Goal: Register for event/course

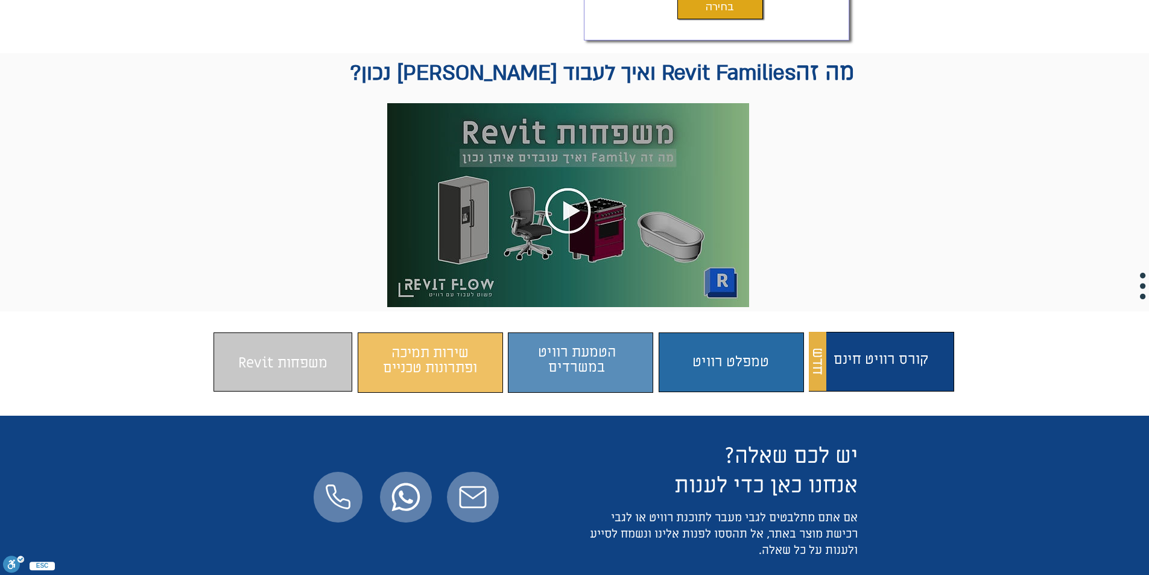
scroll to position [663, 0]
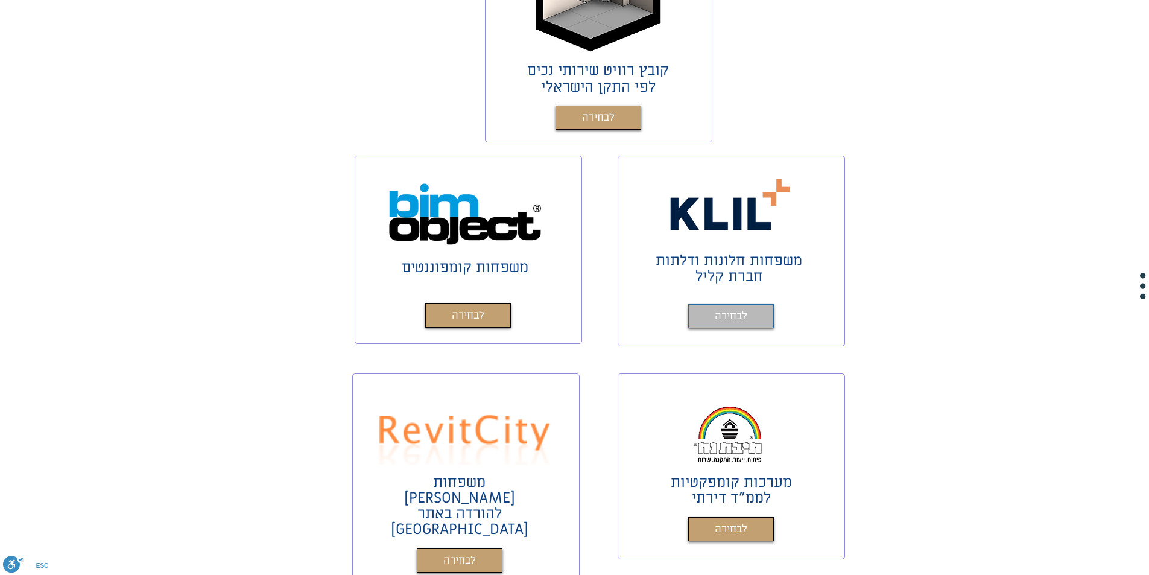
scroll to position [422, 0]
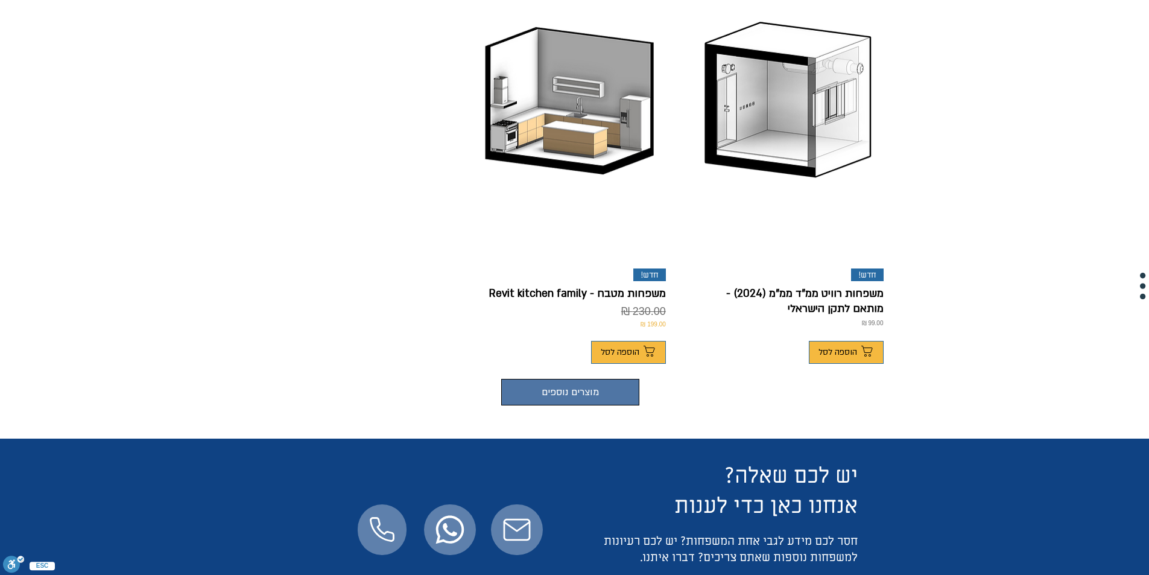
scroll to position [917, 0]
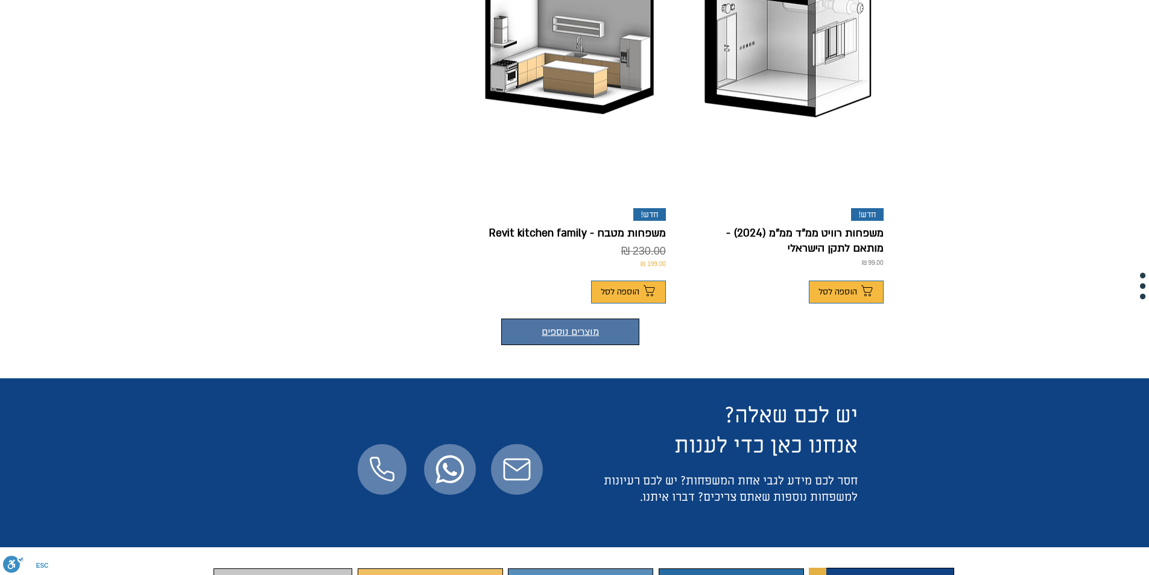
click at [630, 318] on button "מוצרים נוספים" at bounding box center [570, 331] width 138 height 27
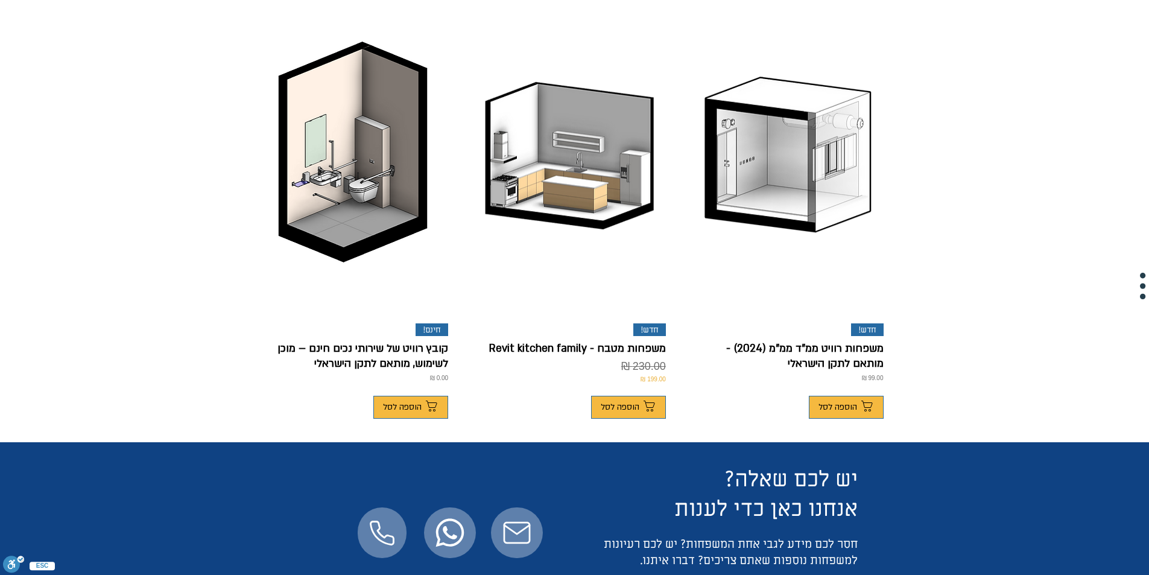
scroll to position [796, 0]
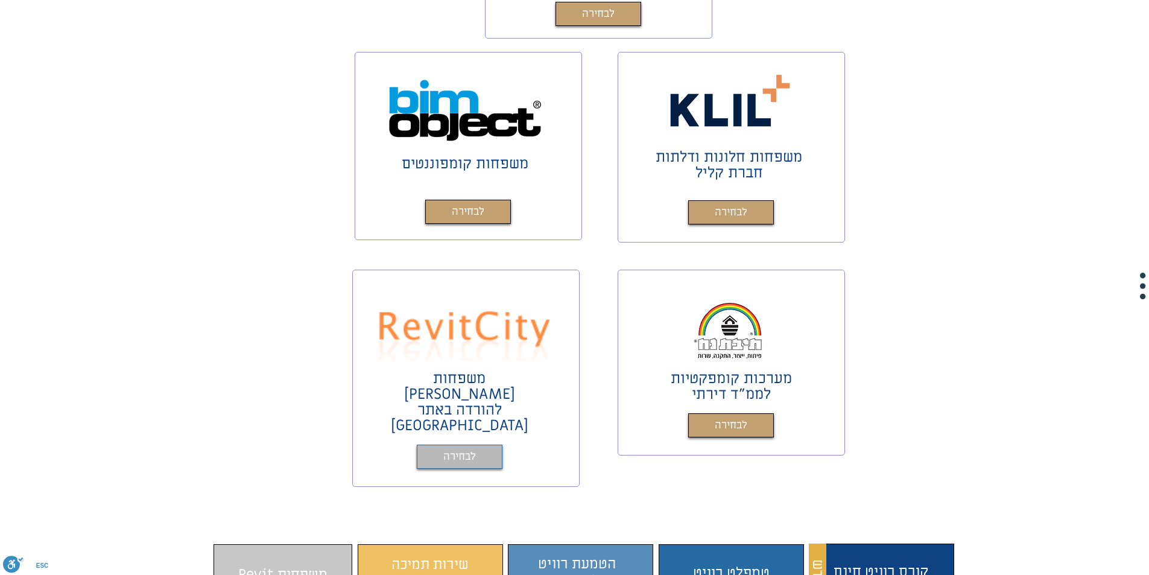
scroll to position [543, 0]
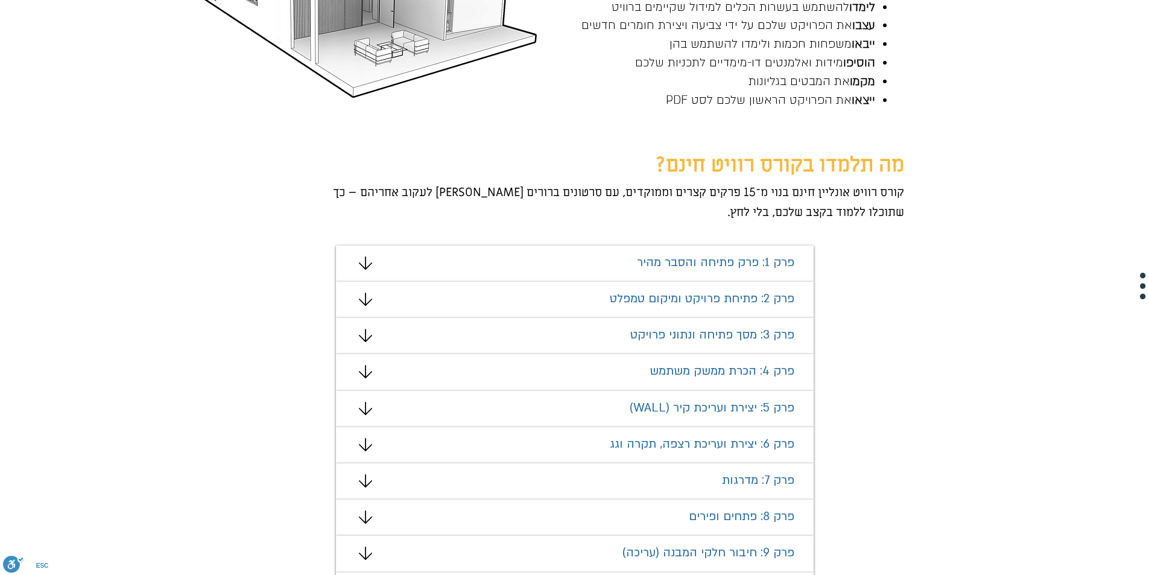
scroll to position [603, 0]
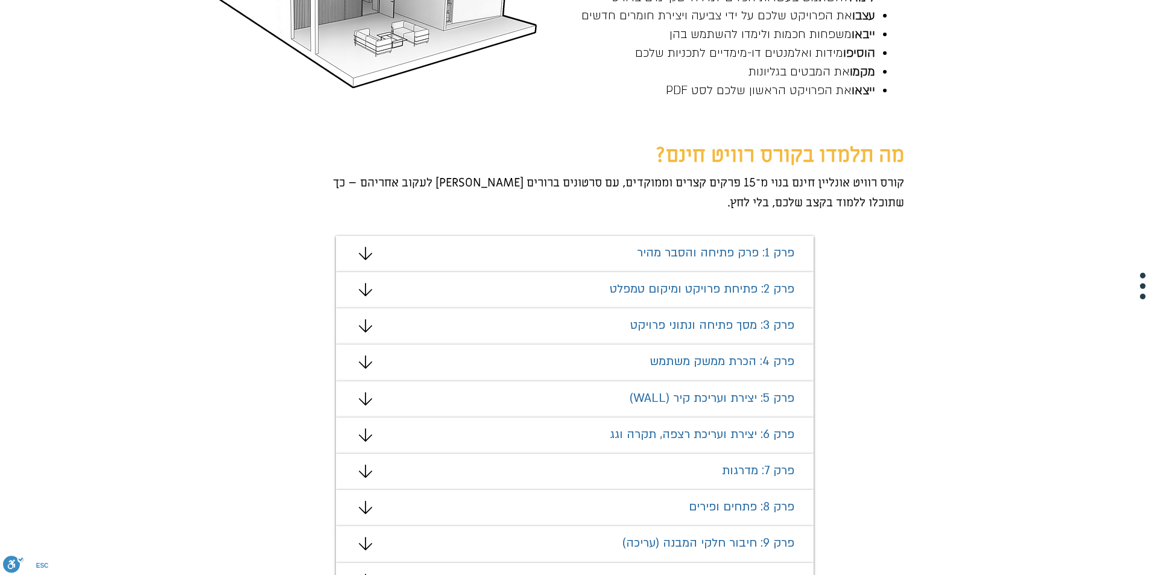
click at [367, 253] on icon "#comp-mafhkw9q2 svg [data-color="1"] {fill: #000000;}" at bounding box center [365, 253] width 13 height 13
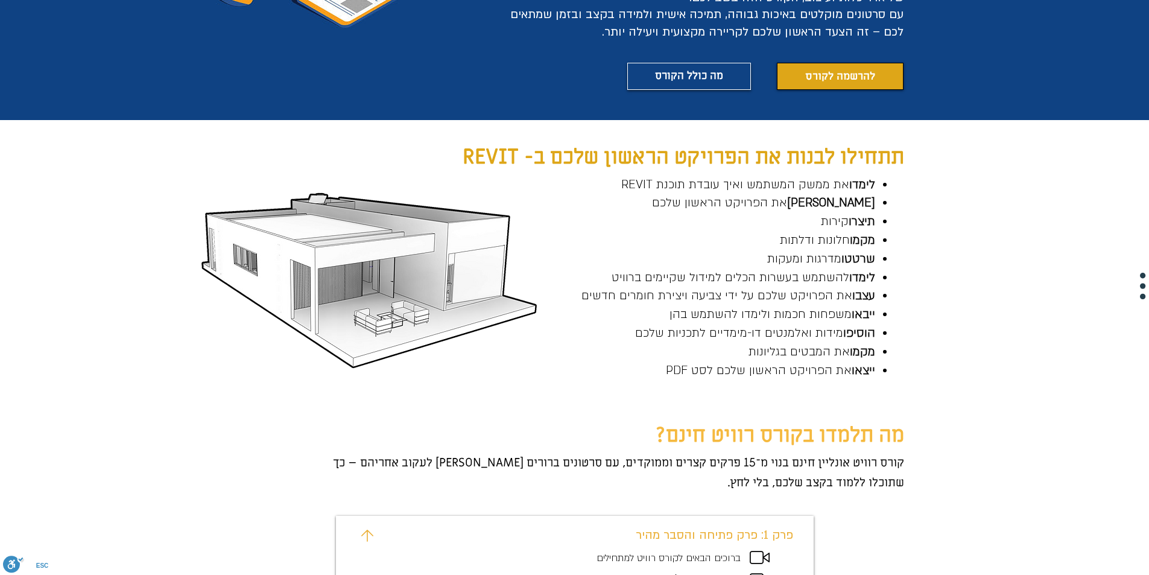
scroll to position [302, 0]
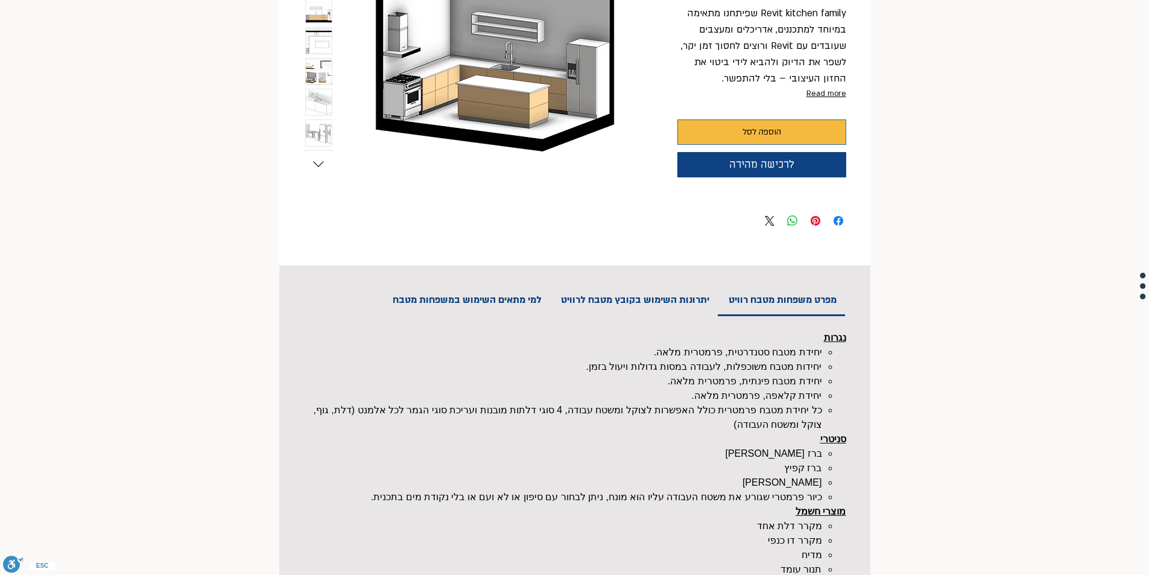
scroll to position [199, 0]
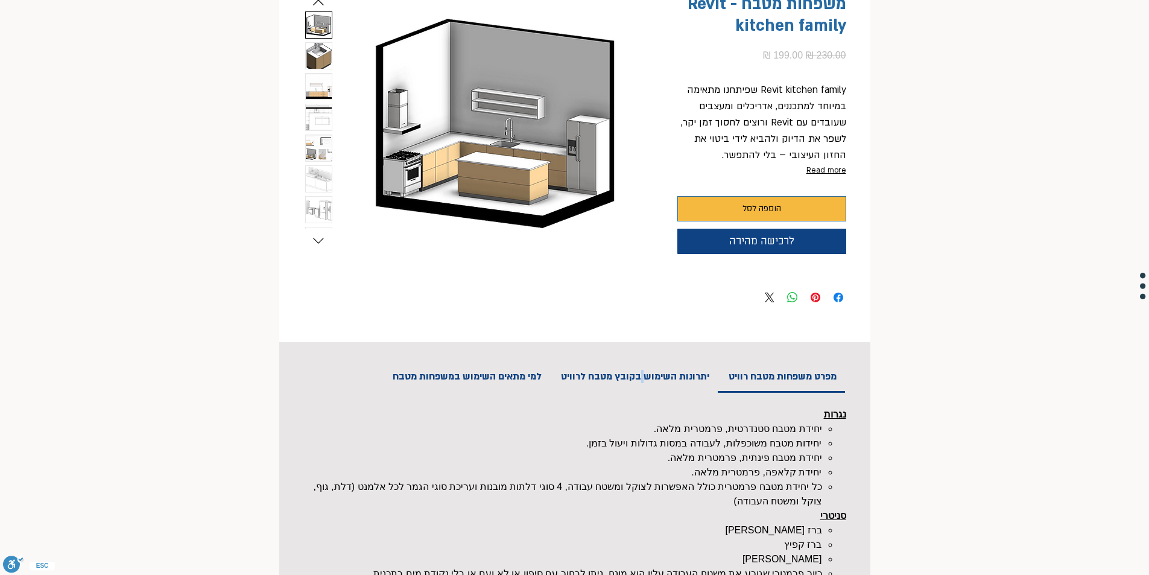
click at [639, 377] on h2 "יתרונות השימוש בקובץ מטבח לרוויט" at bounding box center [634, 376] width 165 height 30
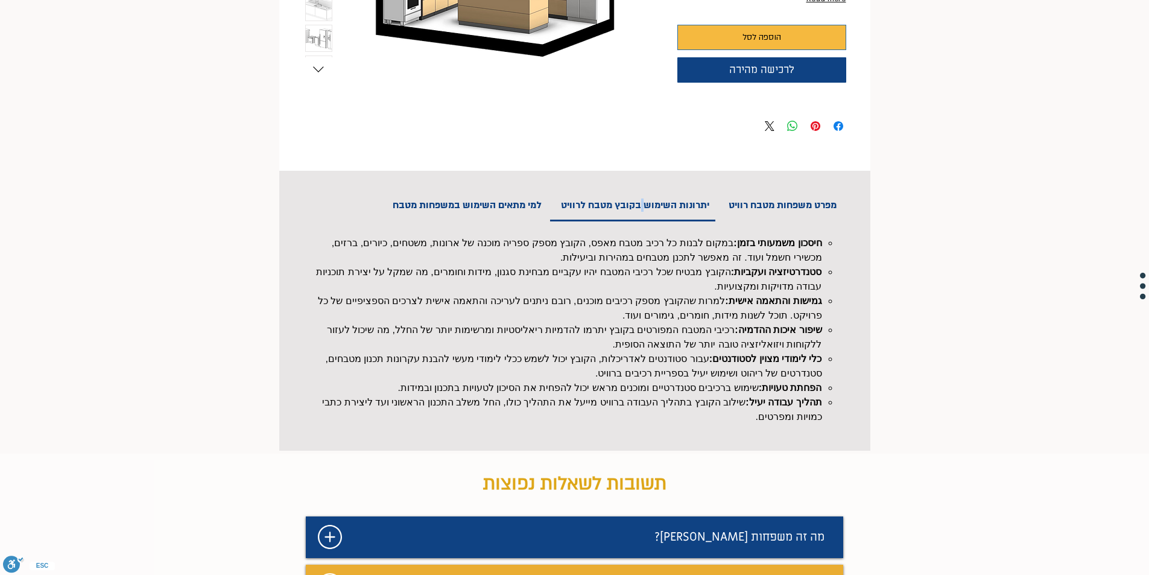
scroll to position [389, 0]
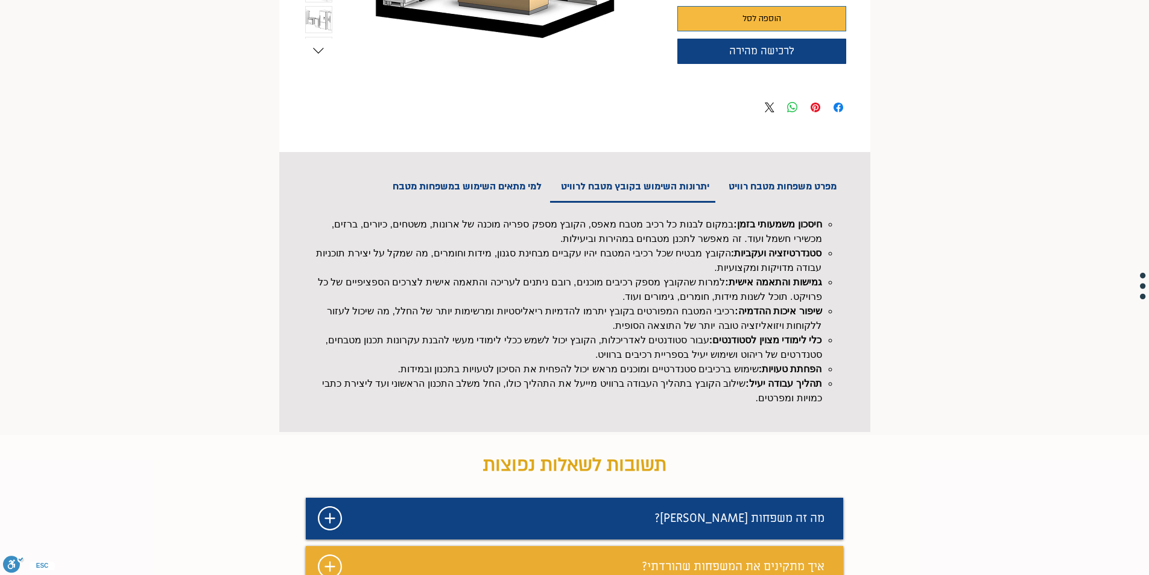
click at [515, 189] on h2 "למי מתאים השימוש במשפחות מטבח" at bounding box center [467, 186] width 166 height 30
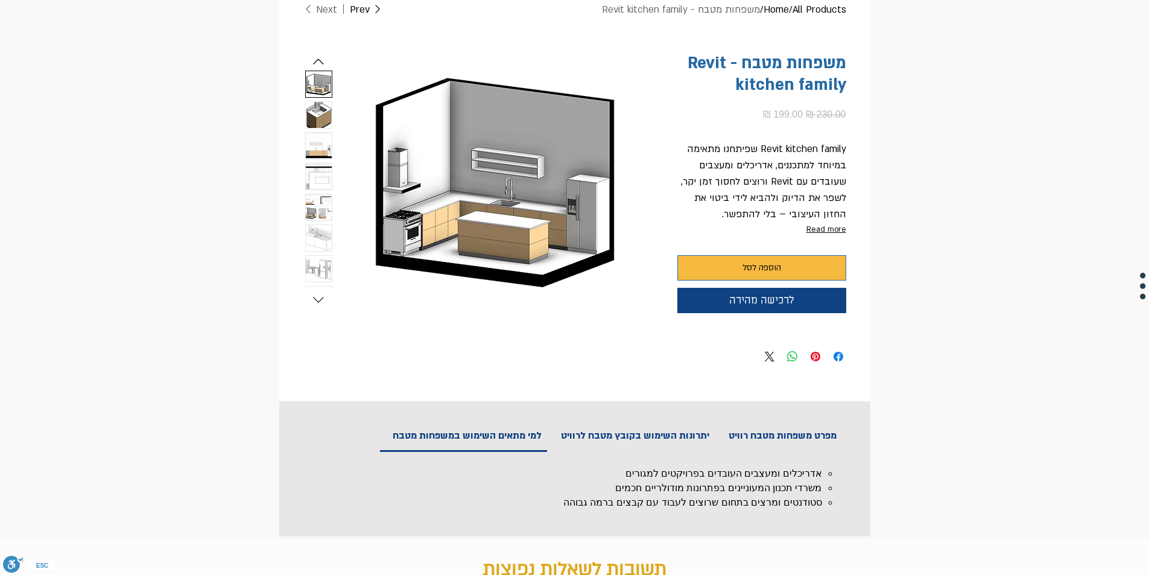
scroll to position [87, 0]
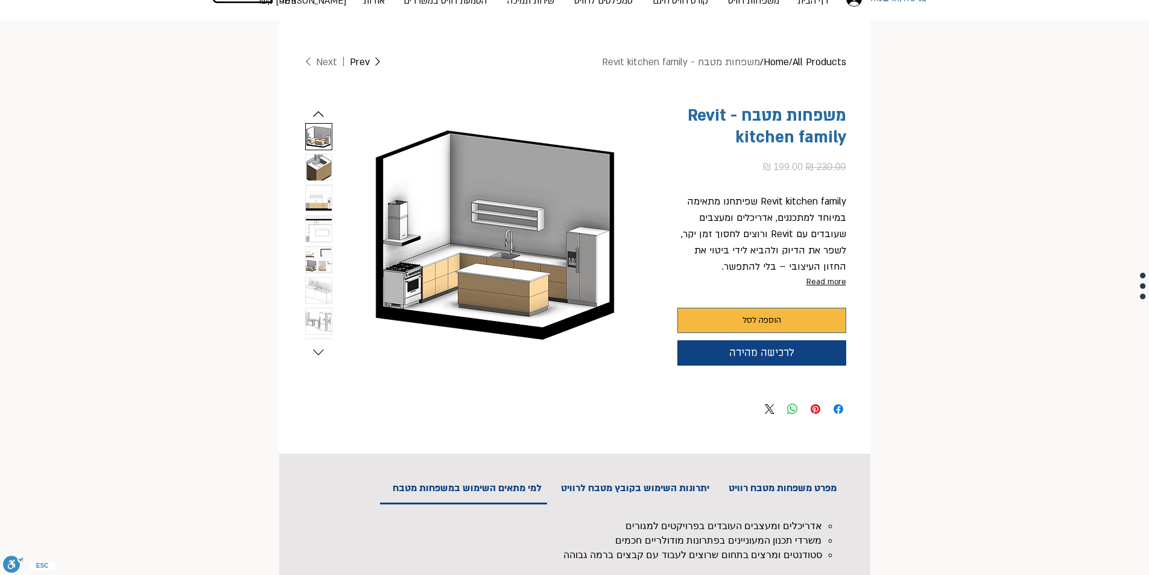
click at [321, 170] on img "2 / 9" at bounding box center [319, 167] width 26 height 26
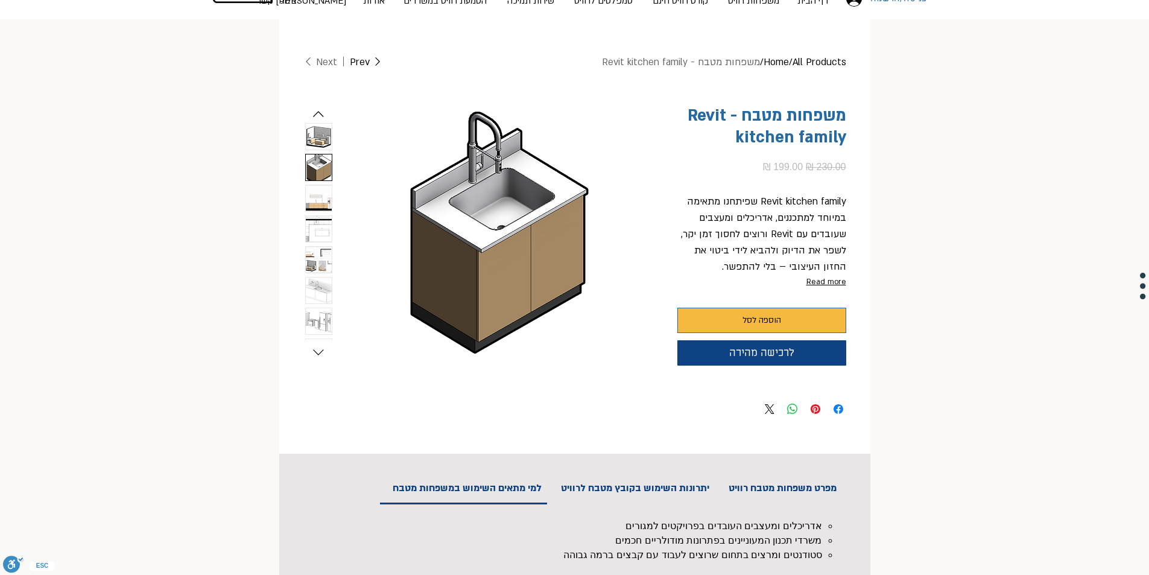
click at [326, 193] on img "3 / 9" at bounding box center [319, 198] width 26 height 26
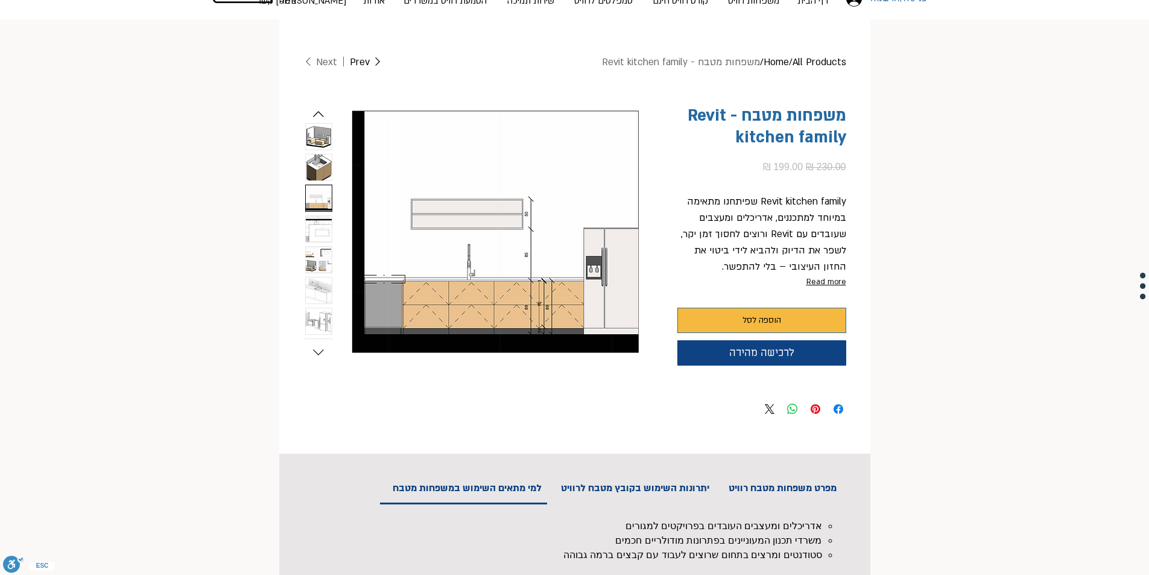
click at [325, 228] on img "4 / 9" at bounding box center [319, 229] width 26 height 26
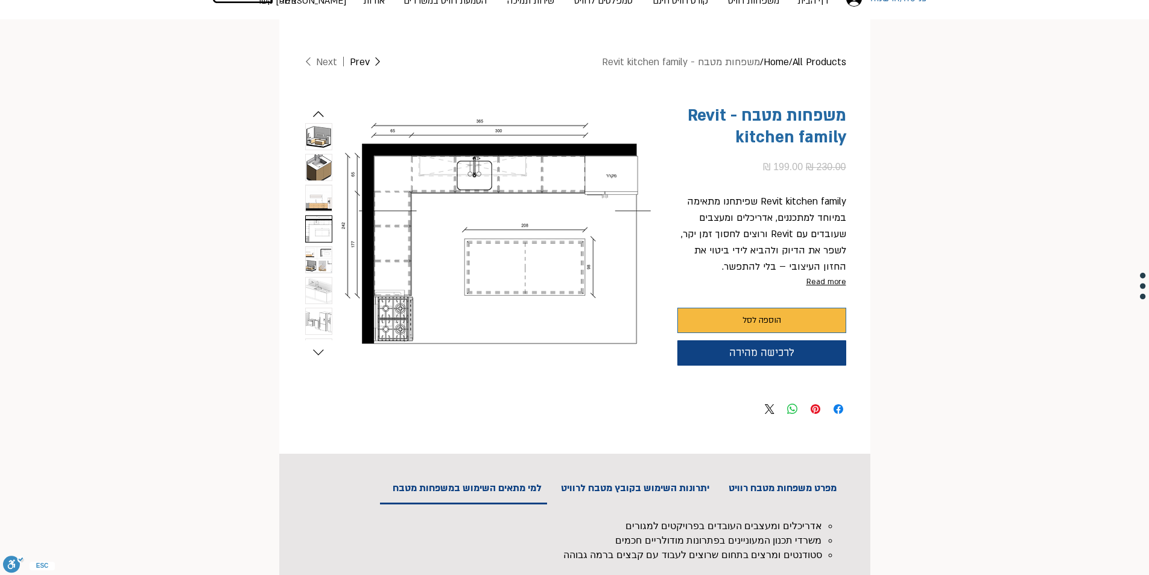
click at [323, 263] on img "5 / 9" at bounding box center [319, 260] width 26 height 26
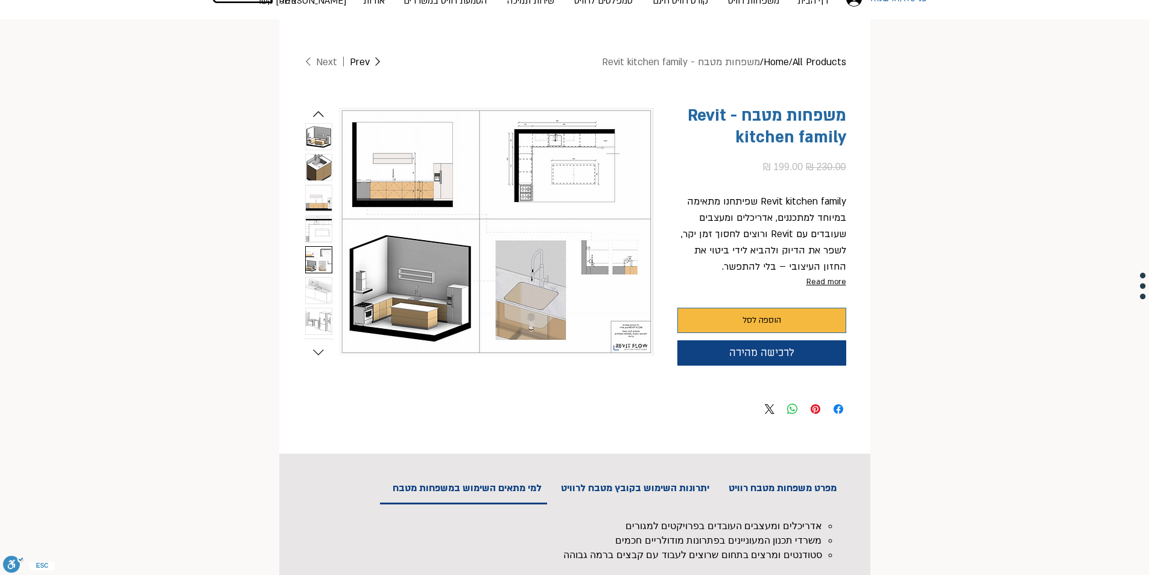
click at [317, 227] on img "4 / 9" at bounding box center [319, 229] width 26 height 26
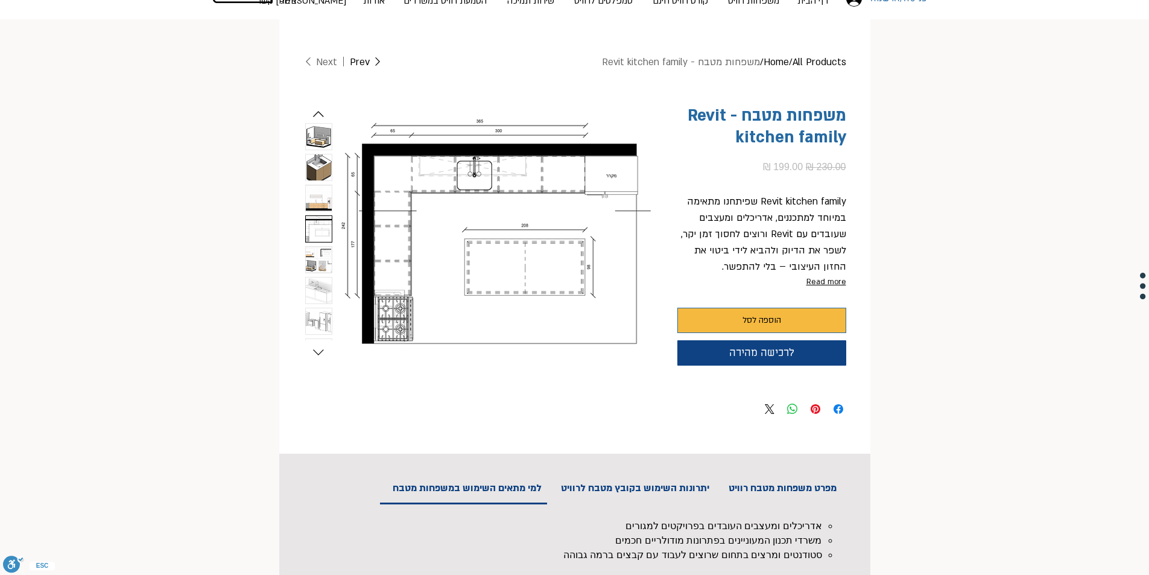
click at [317, 264] on img "5 / 9" at bounding box center [319, 260] width 26 height 26
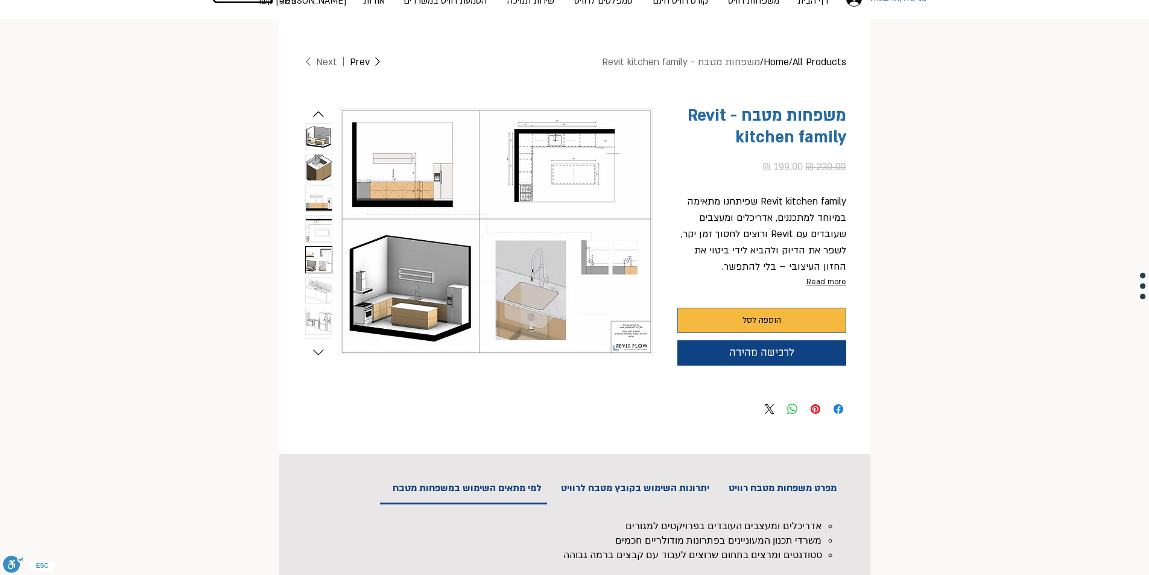
click at [319, 283] on img "6 / 9" at bounding box center [319, 290] width 26 height 26
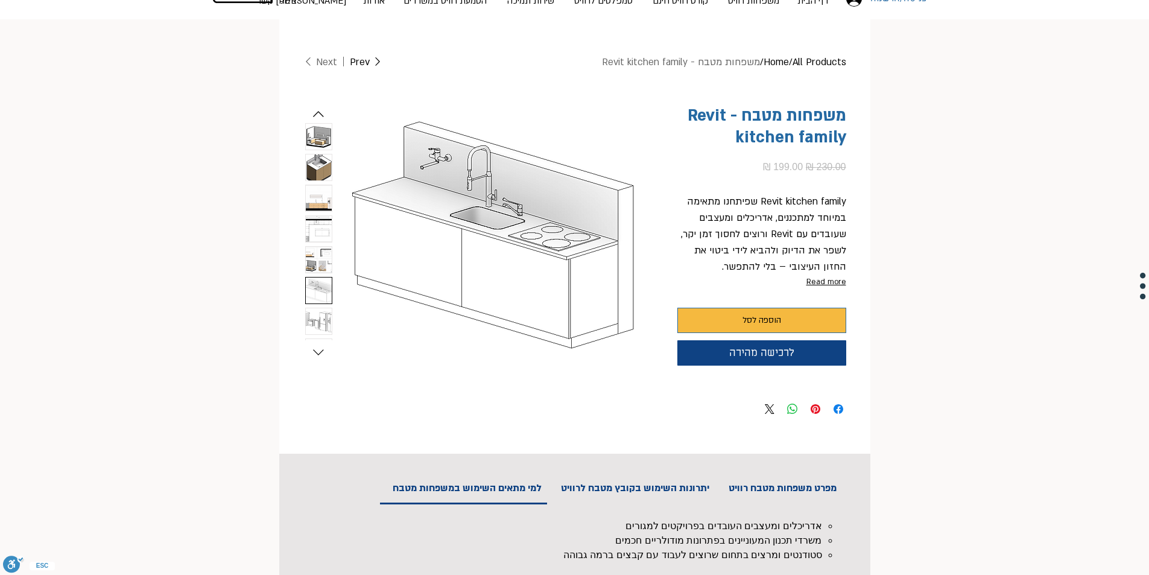
click at [322, 314] on img "7 / 9" at bounding box center [319, 321] width 26 height 26
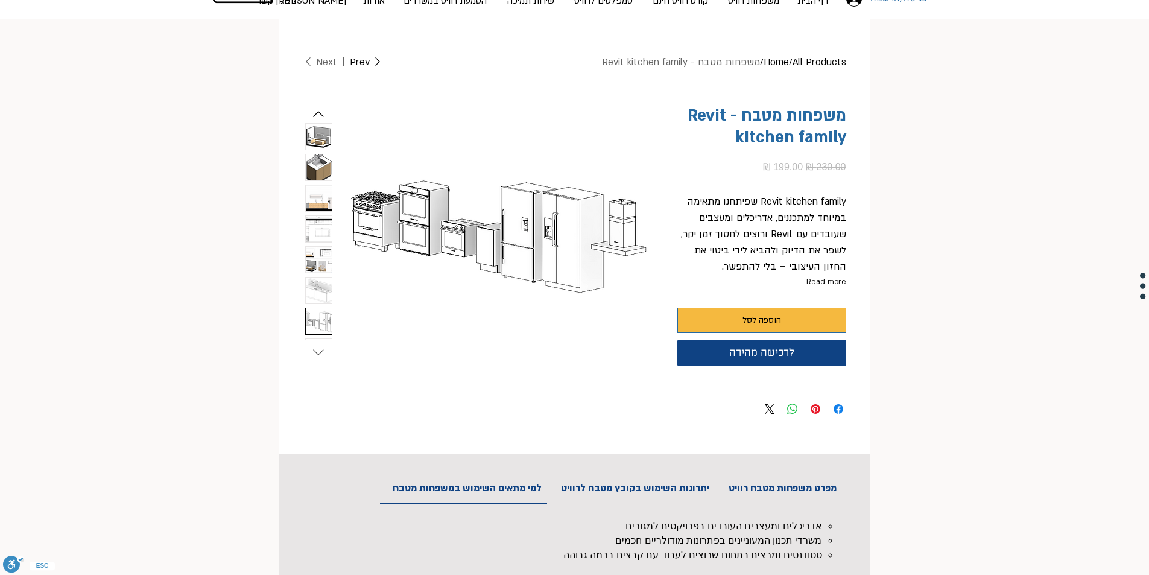
click at [316, 347] on icon "Next slide" at bounding box center [318, 352] width 18 height 18
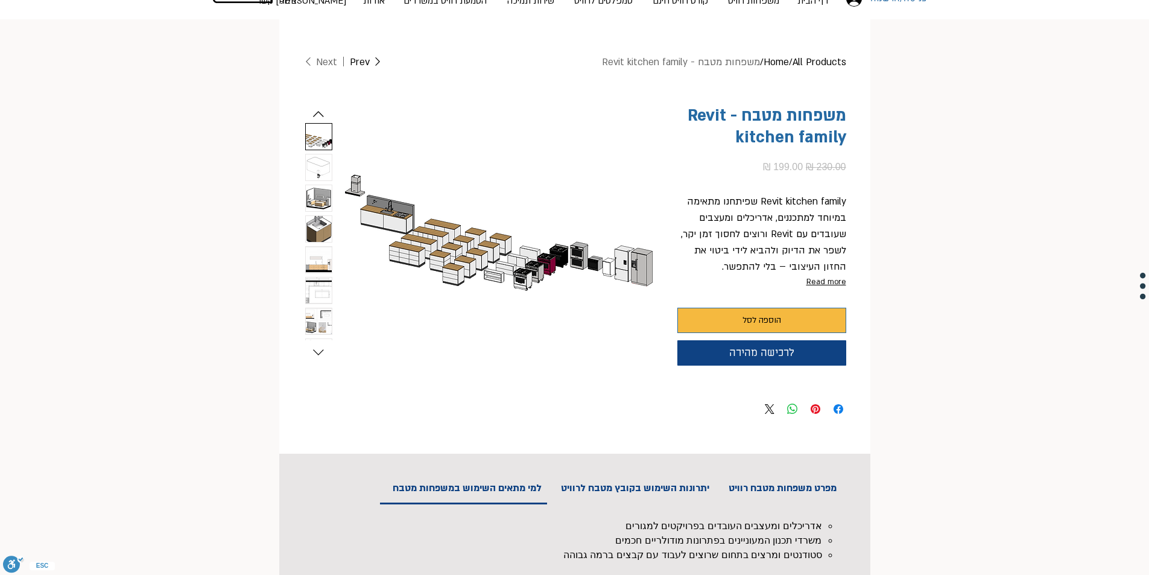
click at [317, 139] on img "8 / 9" at bounding box center [319, 137] width 26 height 26
click at [311, 159] on img "9 / 9" at bounding box center [319, 167] width 26 height 26
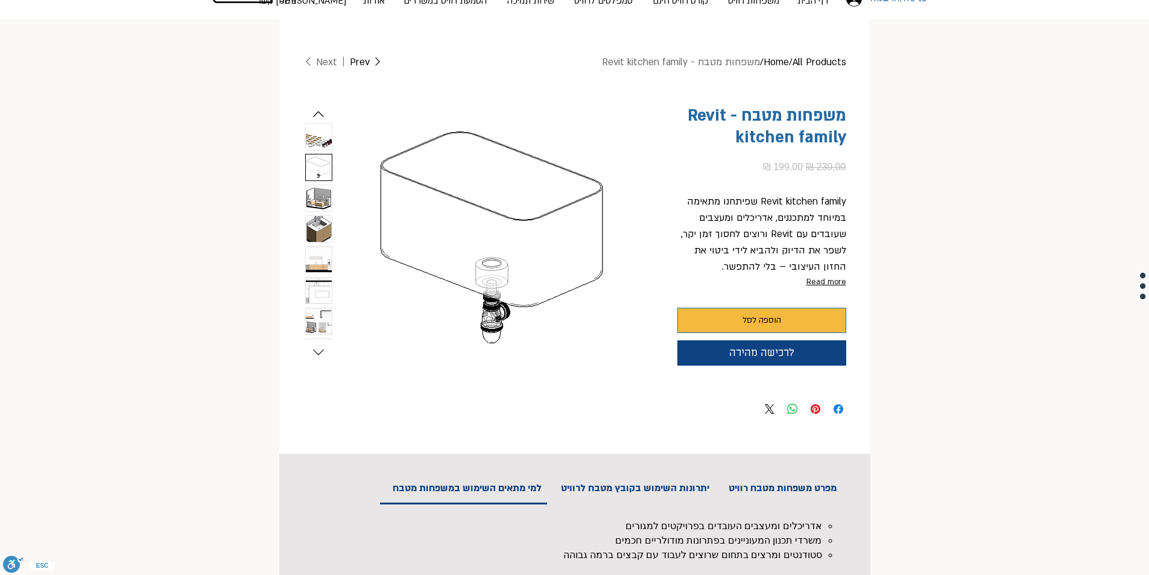
click at [311, 192] on img "1 / 9" at bounding box center [319, 198] width 26 height 26
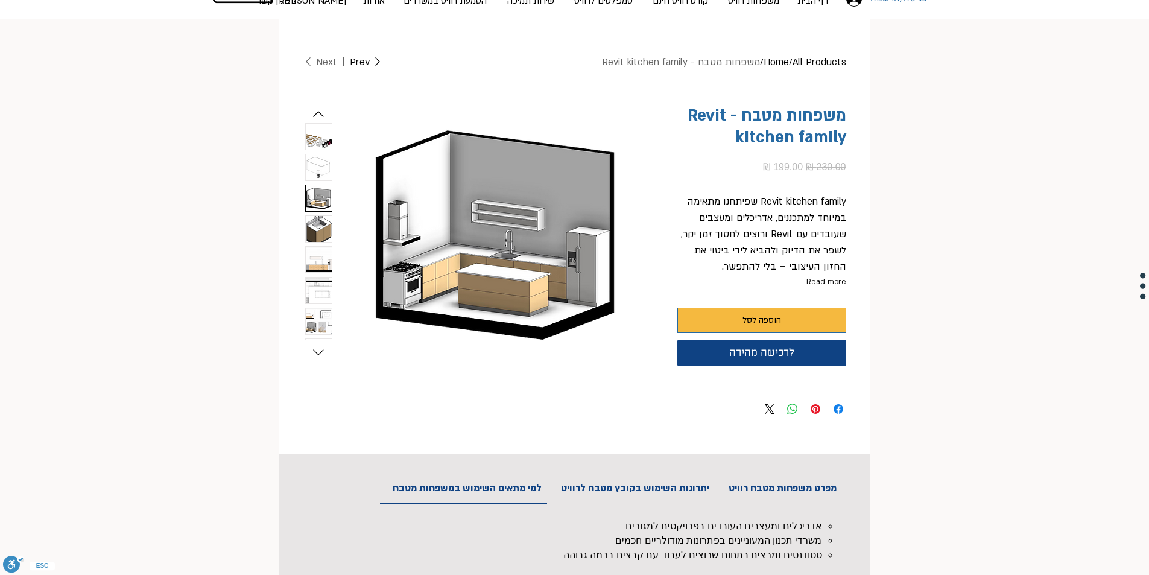
click at [315, 256] on img "3 / 9" at bounding box center [319, 260] width 26 height 26
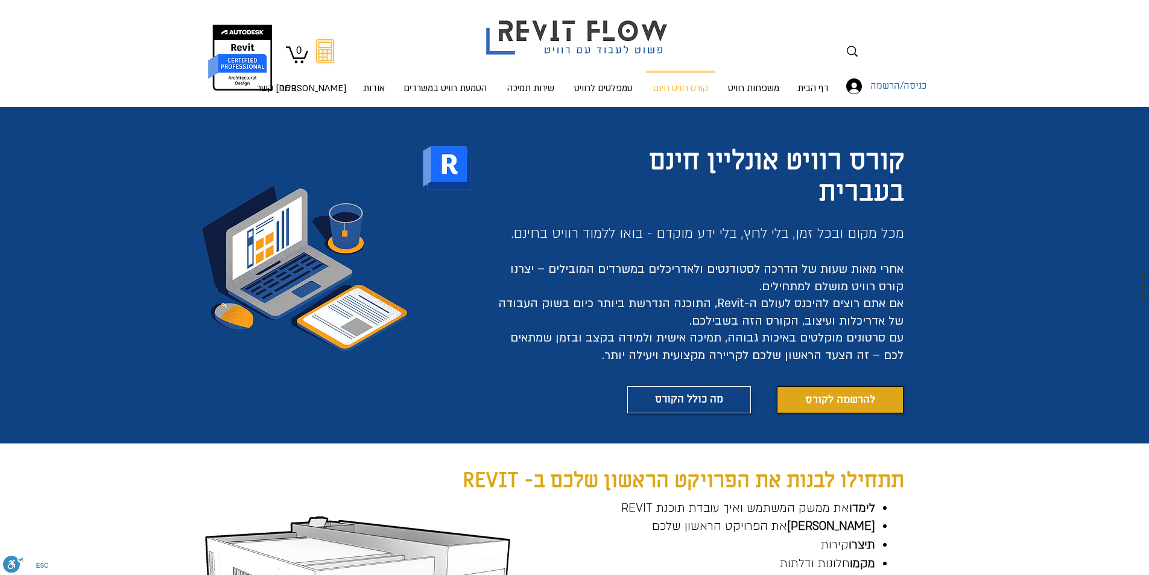
click at [850, 393] on span "להרשמה לקורס" at bounding box center [840, 399] width 70 height 15
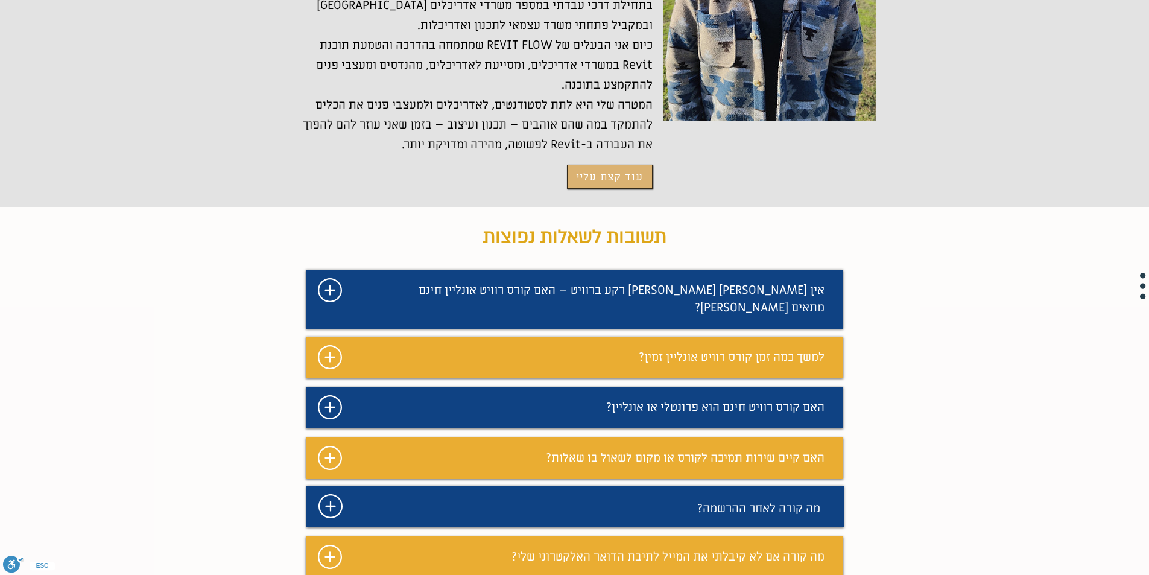
scroll to position [2850, 0]
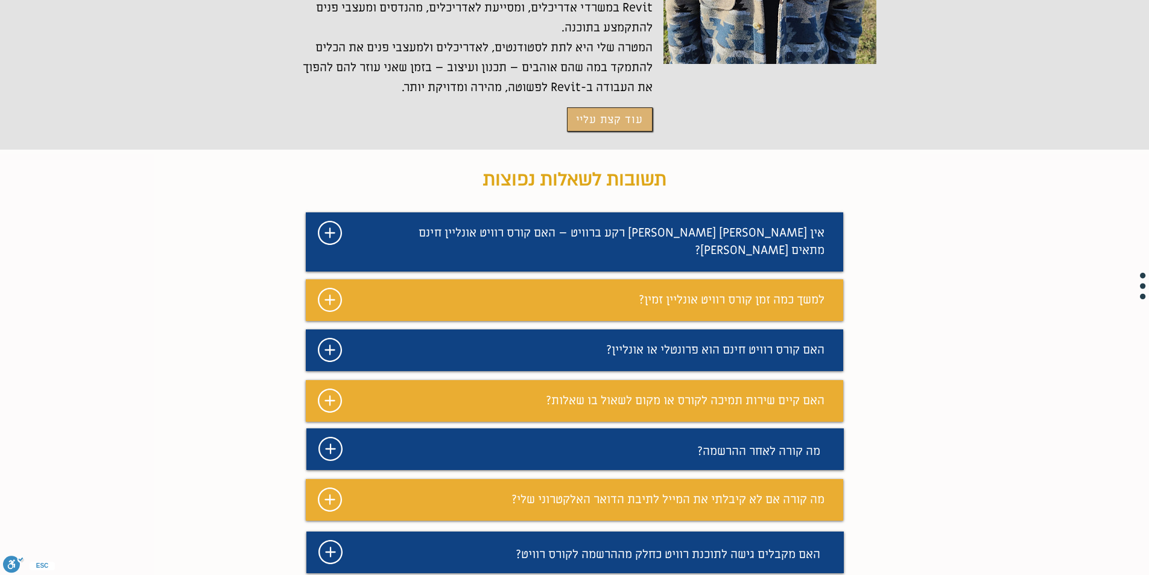
click at [332, 221] on icon "#comp-mafhkwl1 svg [data-color="1"] {fill: #FFFFFF;}" at bounding box center [330, 233] width 24 height 24
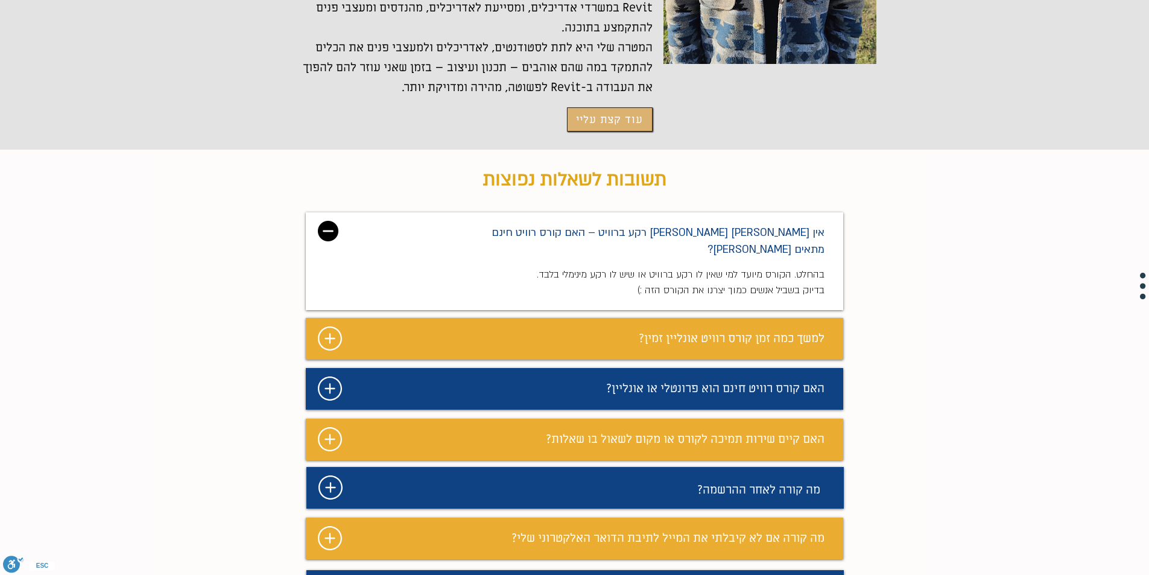
click at [332, 221] on img "מצגת" at bounding box center [328, 231] width 21 height 21
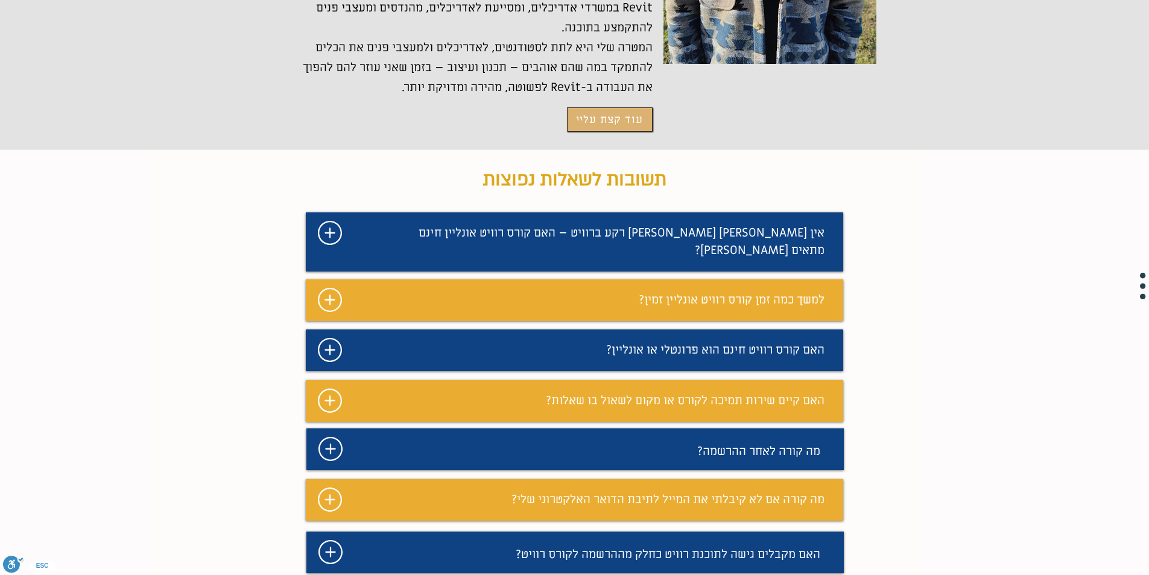
click at [325, 288] on icon "#comp-mafhkwlb2 svg [data-color="1"] {fill: #FFFFFF;}" at bounding box center [330, 300] width 24 height 24
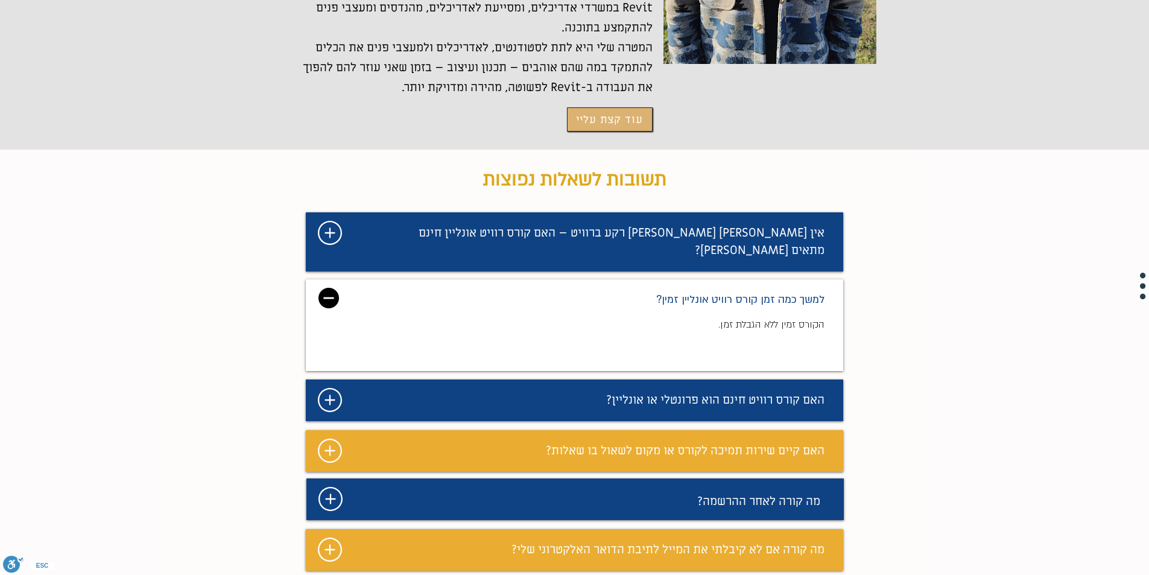
click at [327, 288] on img "מצגת" at bounding box center [328, 298] width 21 height 21
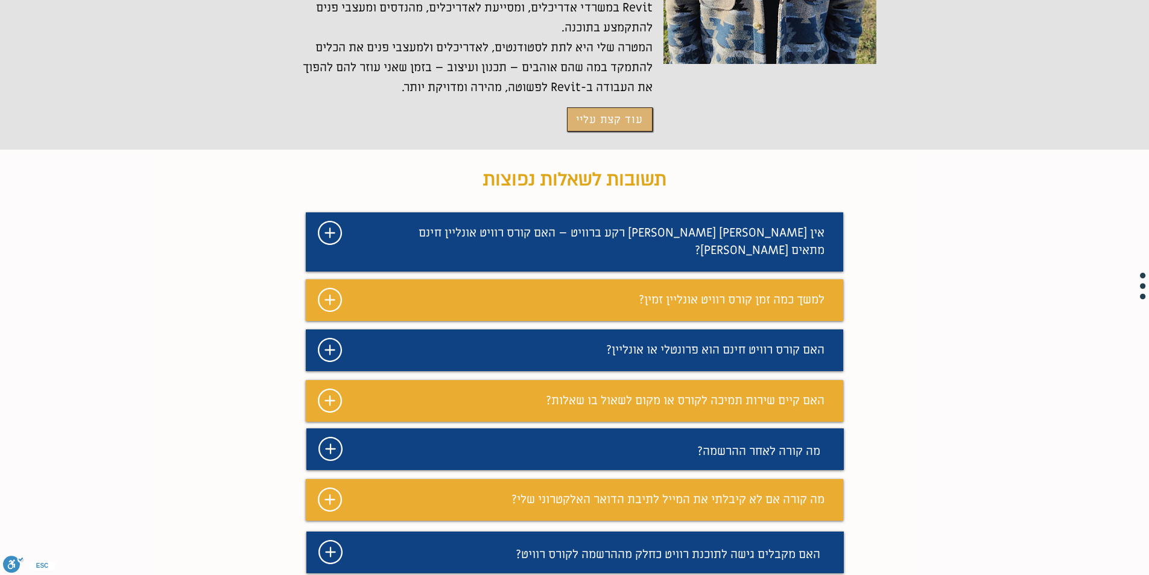
scroll to position [2841, 0]
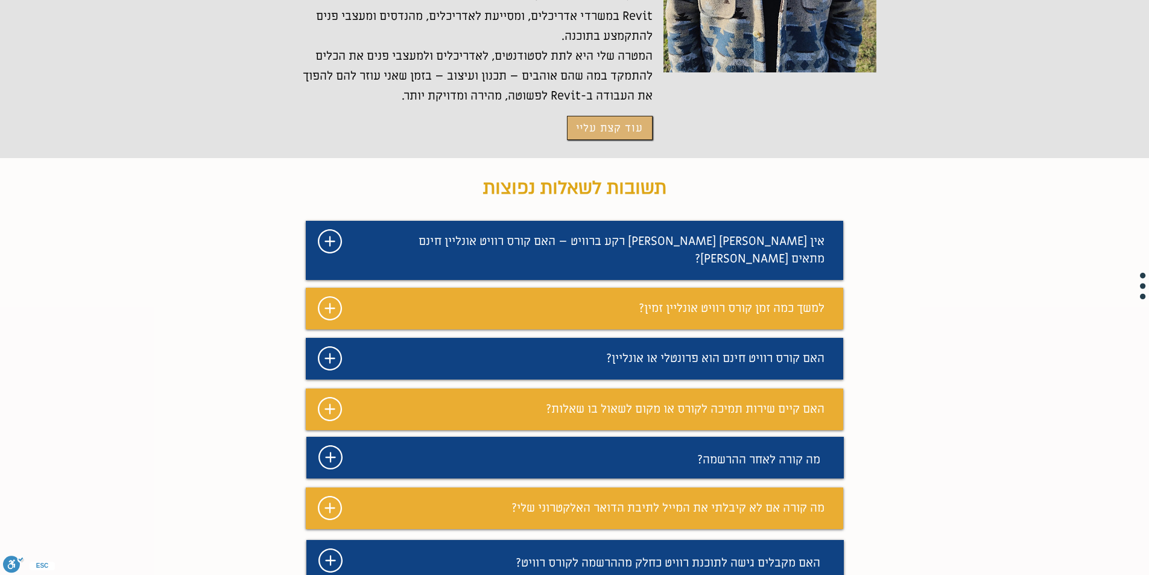
click at [405, 338] on div "מצגת" at bounding box center [574, 359] width 537 height 42
drag, startPoint x: 311, startPoint y: 293, endPoint x: 321, endPoint y: 295, distance: 9.8
click at [312, 338] on div "מצגת" at bounding box center [574, 359] width 537 height 42
click at [330, 346] on icon "מצגת" at bounding box center [330, 358] width 24 height 24
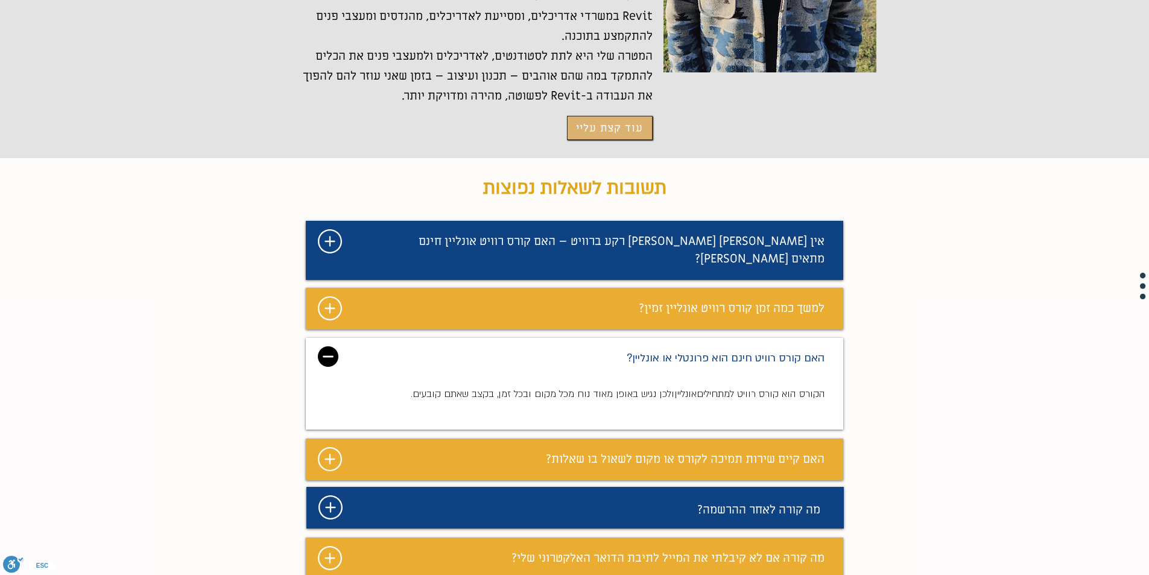
click at [330, 346] on img "מצגת" at bounding box center [328, 356] width 21 height 21
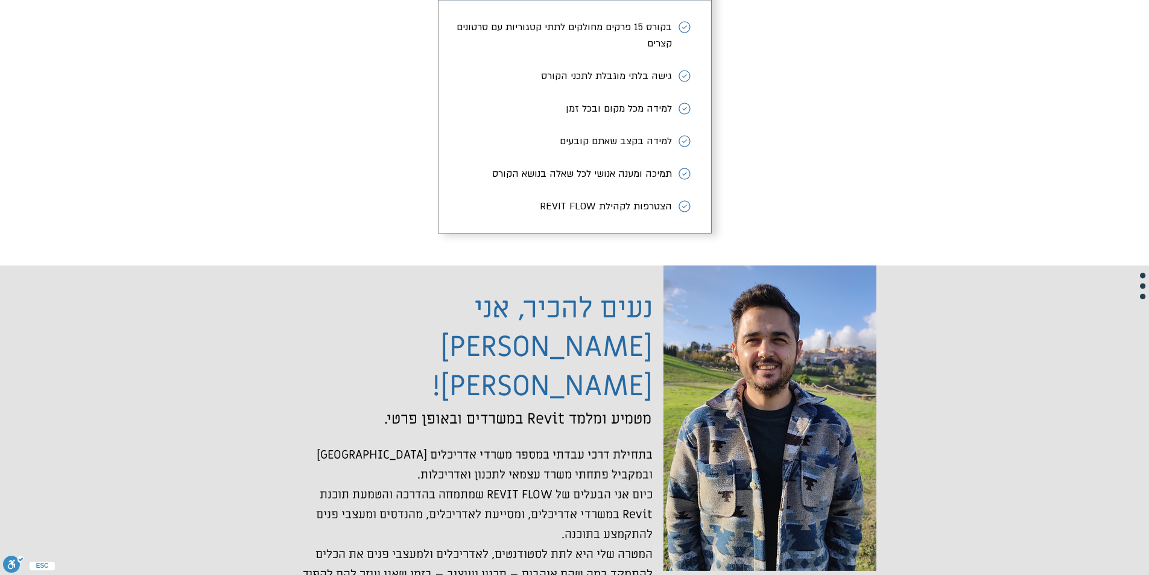
scroll to position [2199, 0]
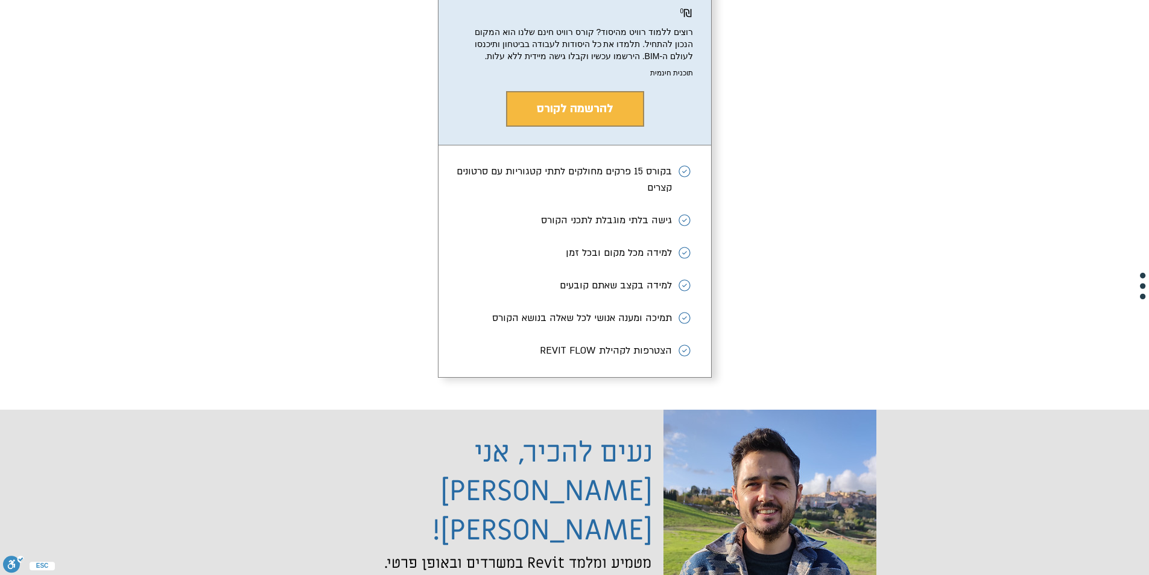
click at [814, 153] on div "קורס רוויט אונליין חינם ₪ 0 0₪ רוצים ללמוד רוויט מהיסוד? קורס רוויט חינם שלנו ה…" at bounding box center [575, 171] width 742 height 478
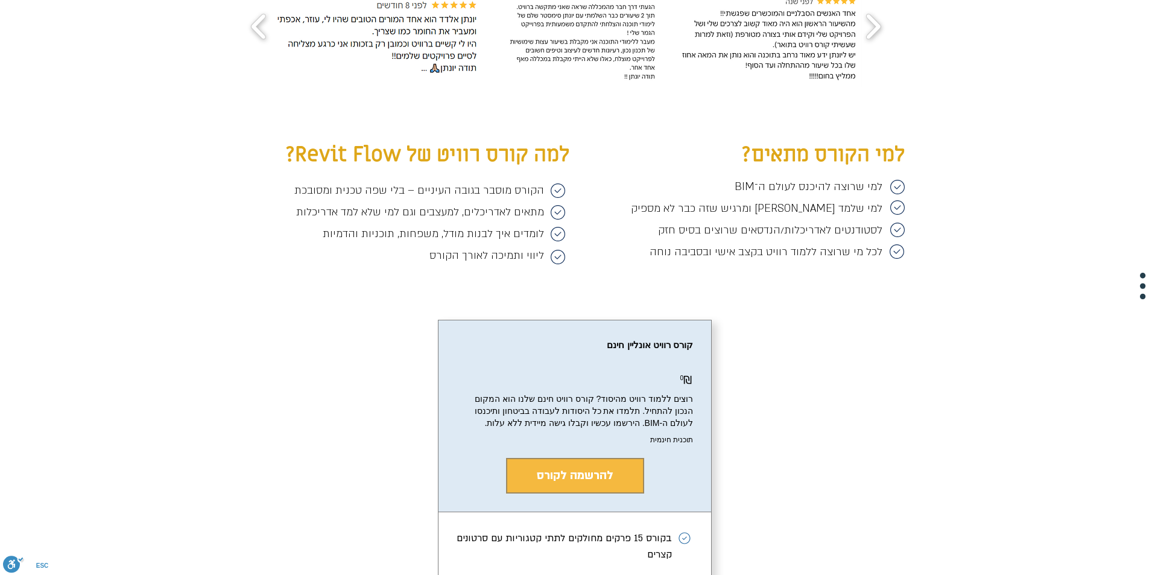
scroll to position [1837, 0]
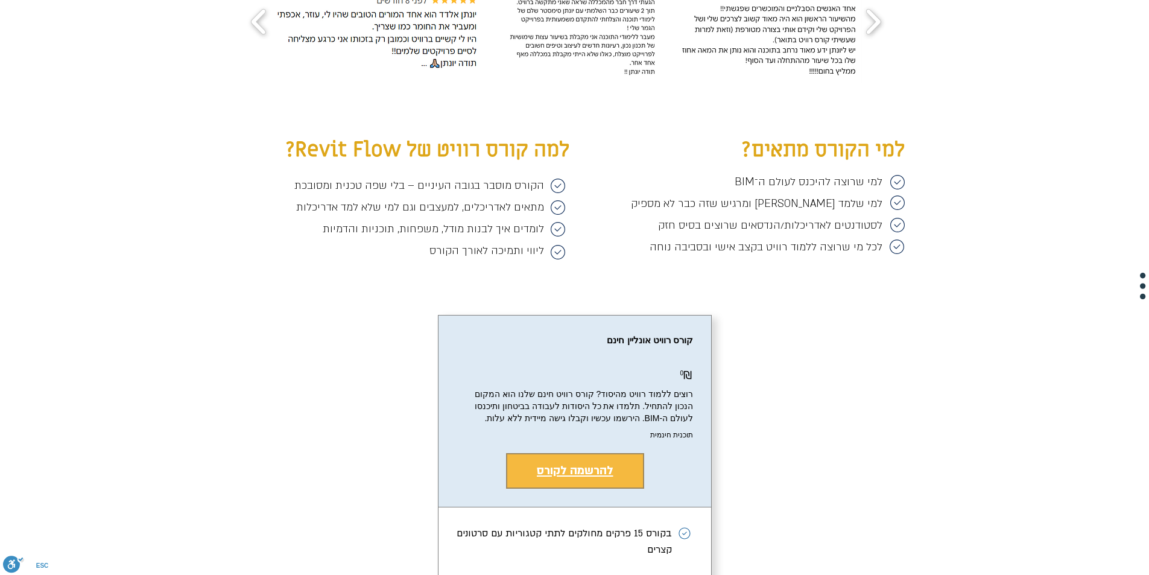
click at [585, 478] on span "להרשמה לקורס" at bounding box center [575, 471] width 77 height 16
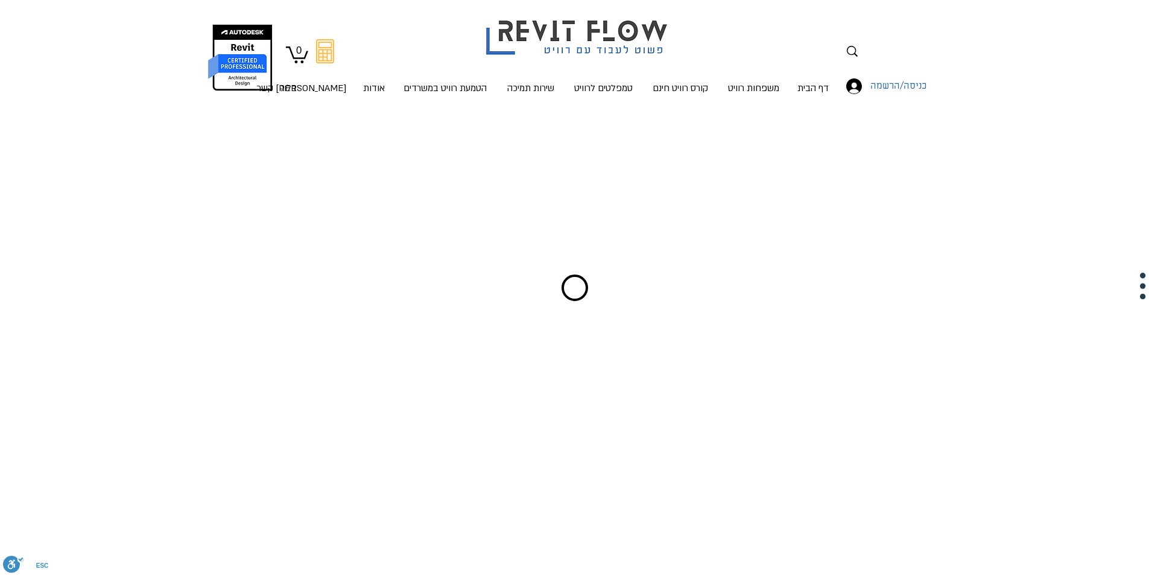
scroll to position [1, 0]
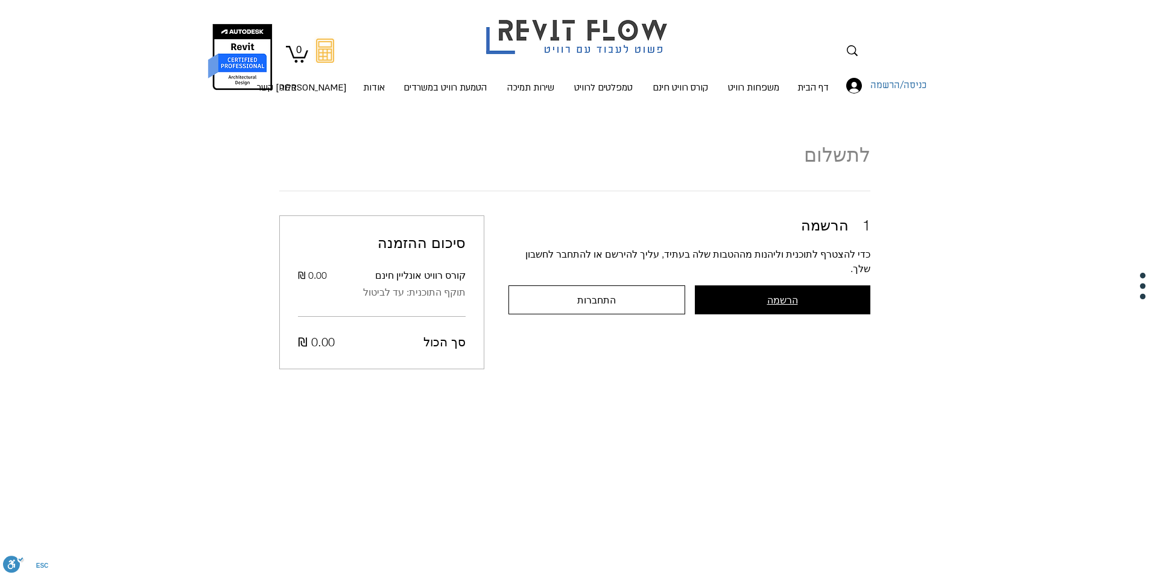
click at [775, 294] on span "הרשמה" at bounding box center [782, 299] width 31 height 11
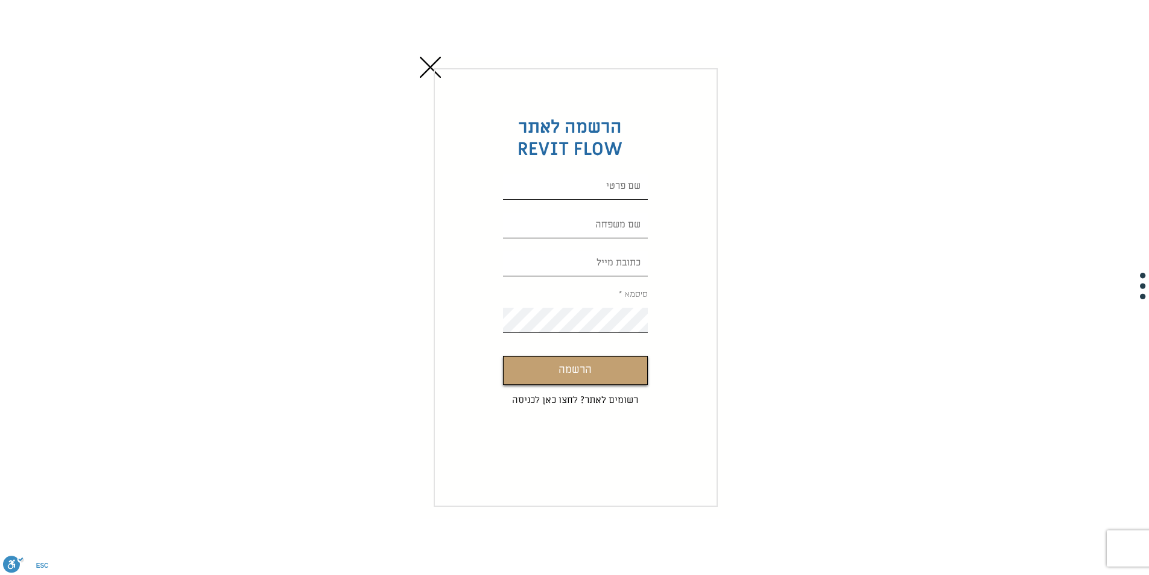
scroll to position [0, 0]
click at [595, 194] on input "Custom Signup" at bounding box center [575, 186] width 145 height 25
type input "תמר"
click at [616, 232] on input "Custom Signup" at bounding box center [575, 225] width 145 height 25
type input "גוטפריד"
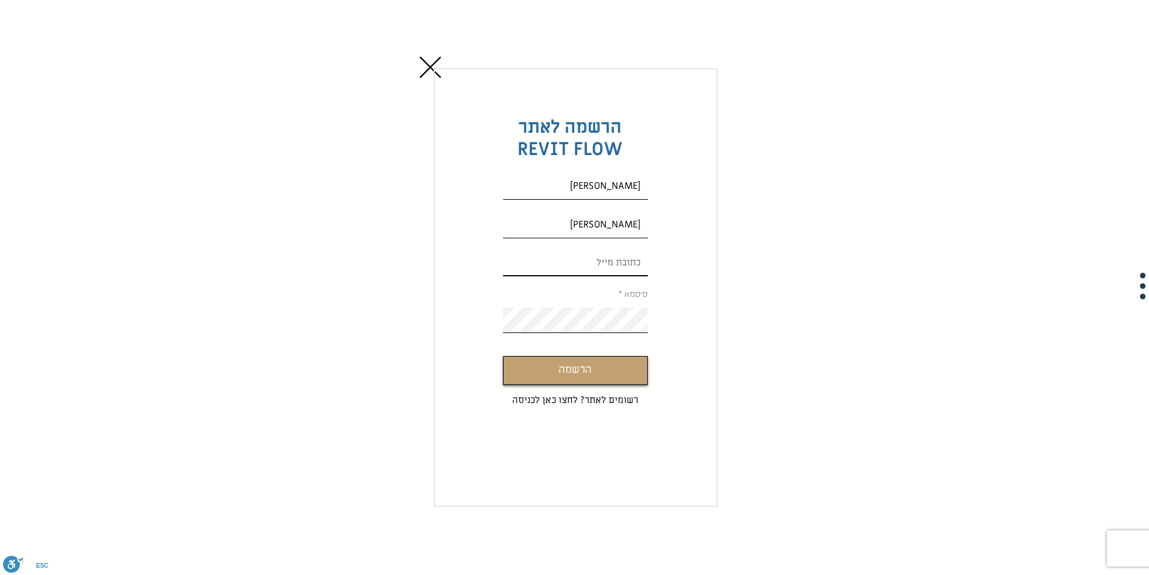
click at [600, 251] on input "Custom Signup" at bounding box center [575, 263] width 145 height 25
type input "4121236@gmail.com"
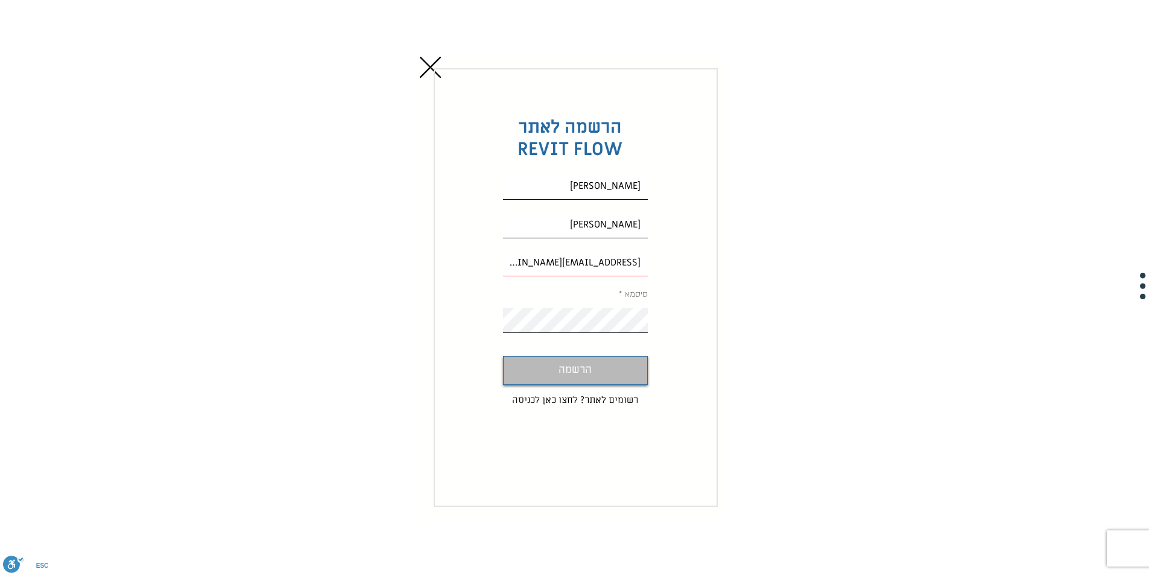
click at [602, 369] on button "הרשמה" at bounding box center [575, 370] width 145 height 29
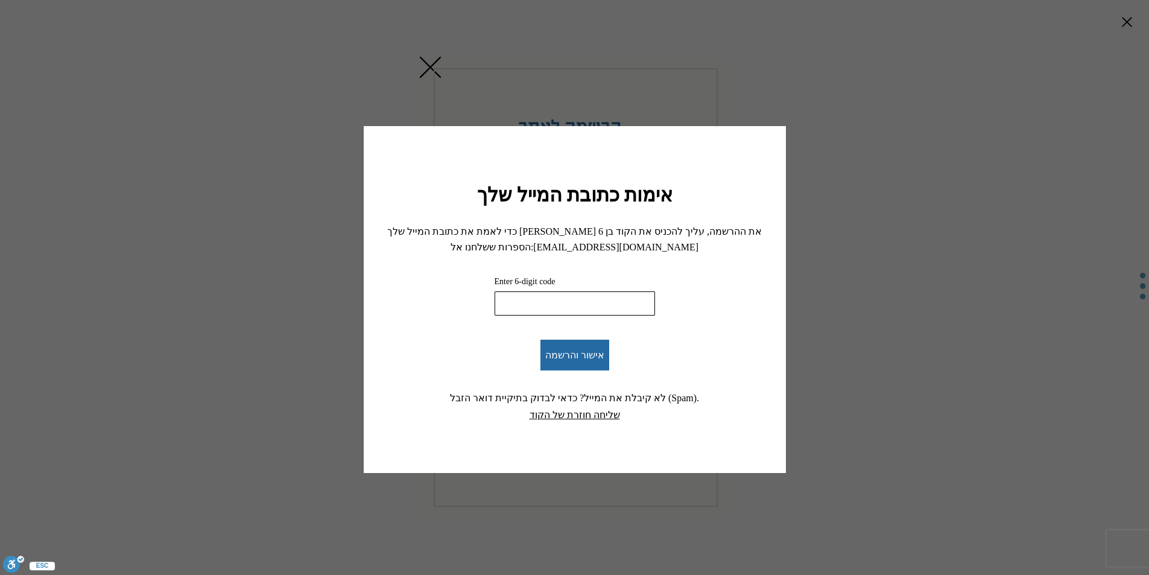
click at [554, 300] on input "Enter 6-digit code" at bounding box center [575, 303] width 160 height 24
paste input "144099"
type input "144099"
click at [596, 359] on span "אישור והרשמה" at bounding box center [574, 354] width 59 height 11
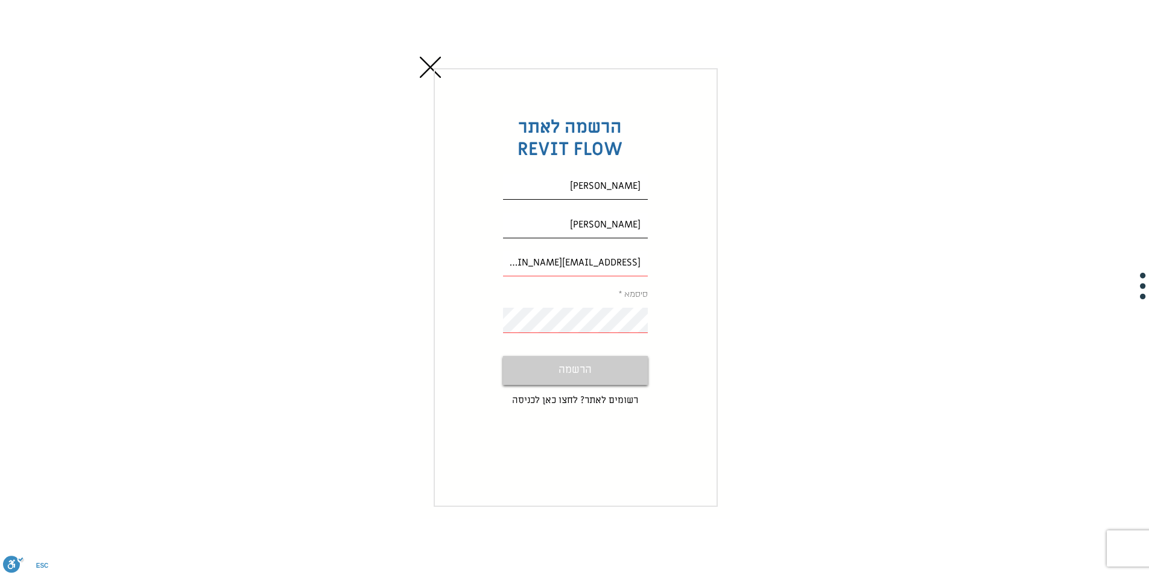
scroll to position [1, 0]
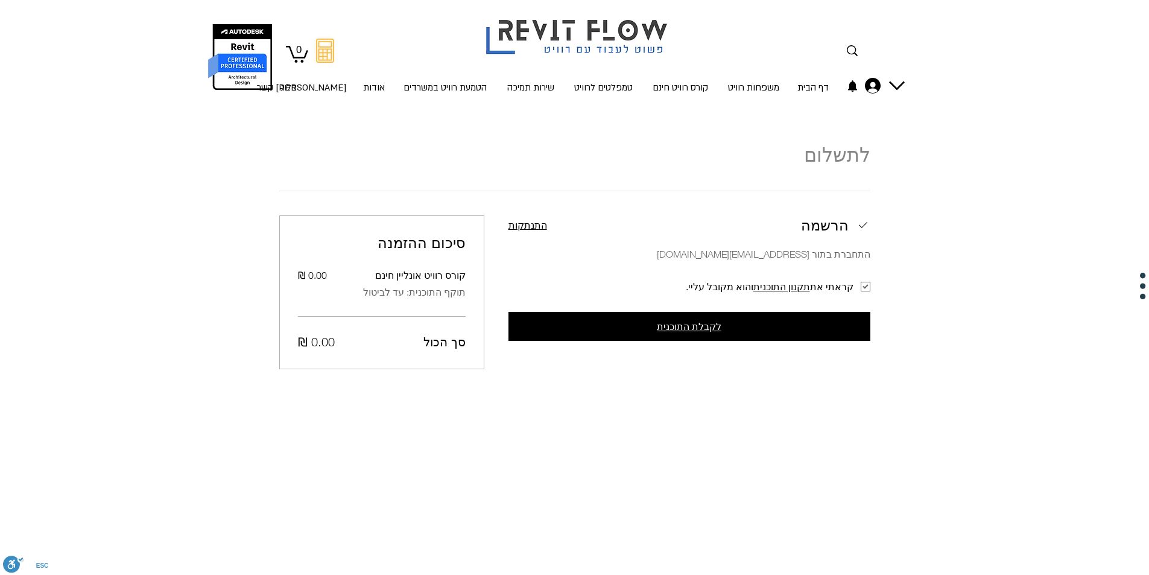
click at [695, 323] on span "לקבלת התוכנית" at bounding box center [689, 326] width 65 height 11
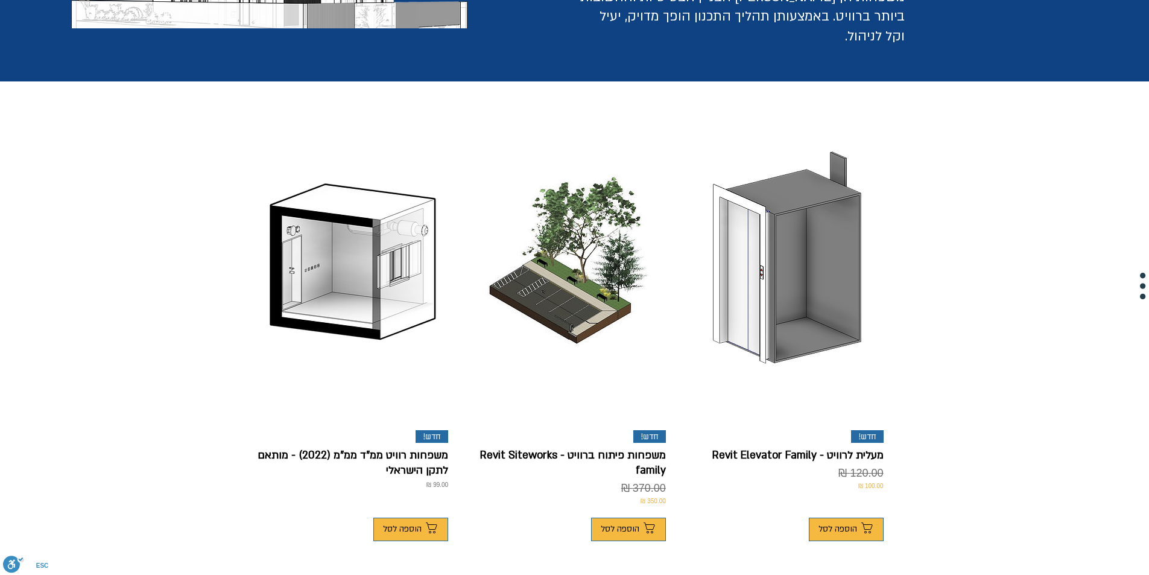
scroll to position [302, 0]
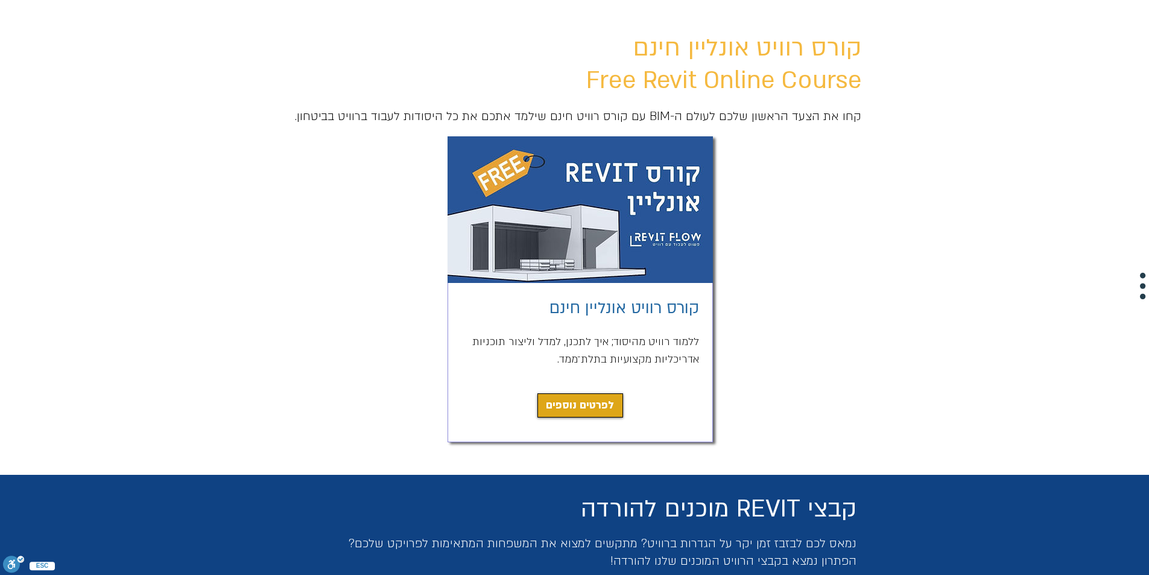
scroll to position [121, 0]
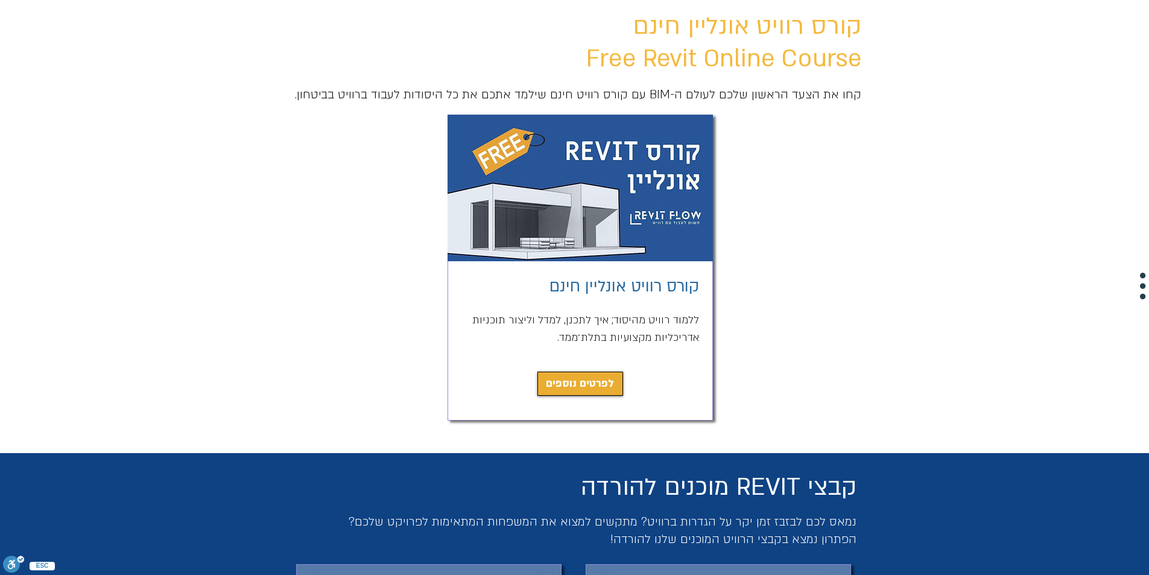
click at [596, 388] on span "לפרטים נוספים" at bounding box center [580, 383] width 68 height 17
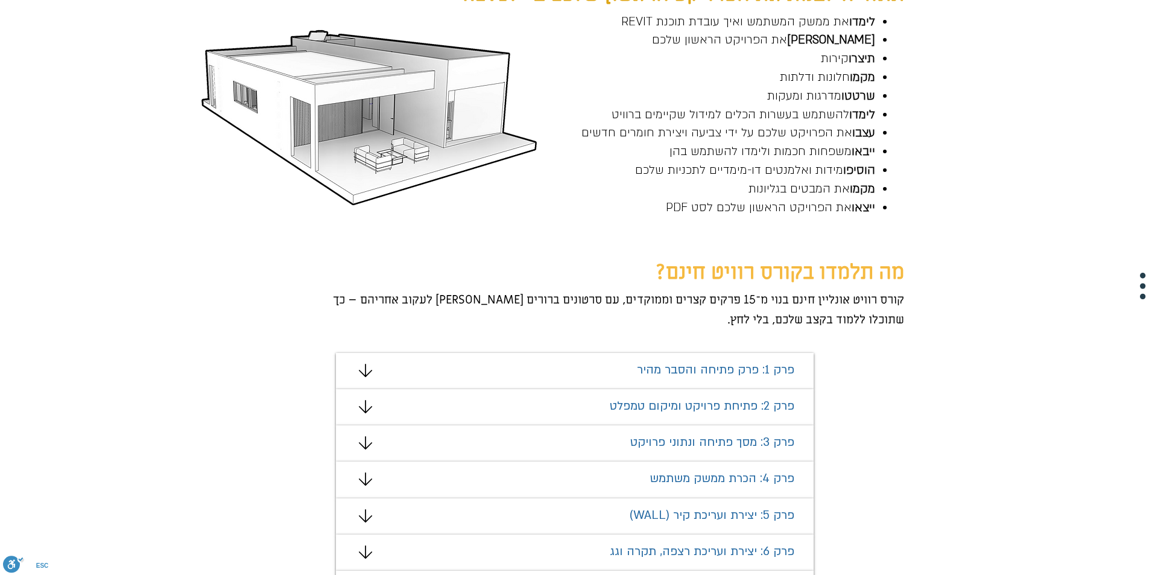
scroll to position [469, 0]
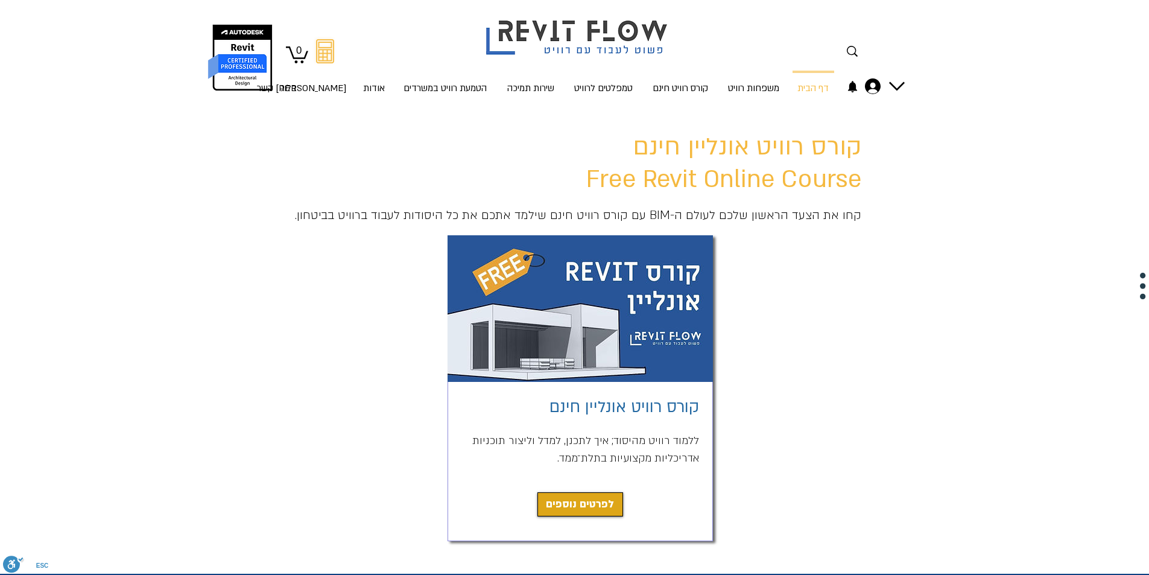
click at [716, 162] on span "קורס רוויט אונליין חינם Free Revit Online Course" at bounding box center [723, 163] width 275 height 65
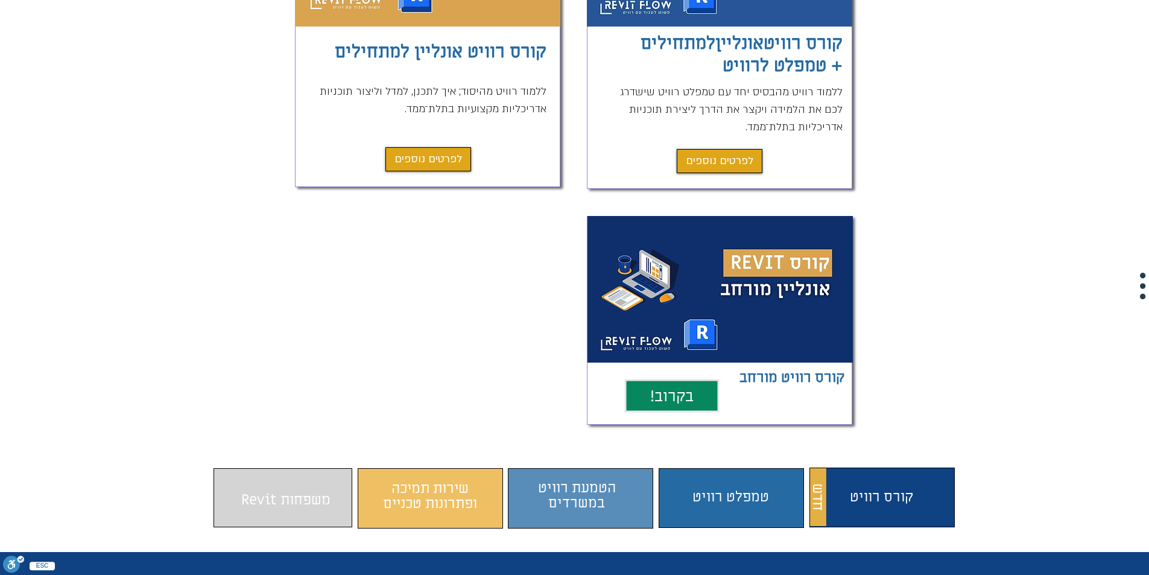
scroll to position [302, 0]
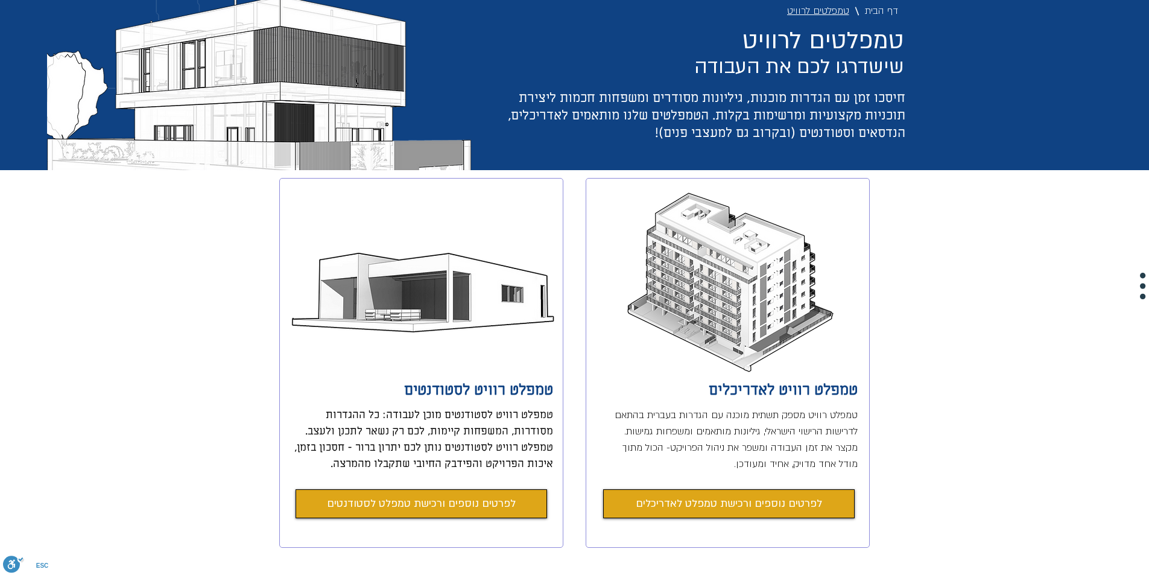
scroll to position [181, 0]
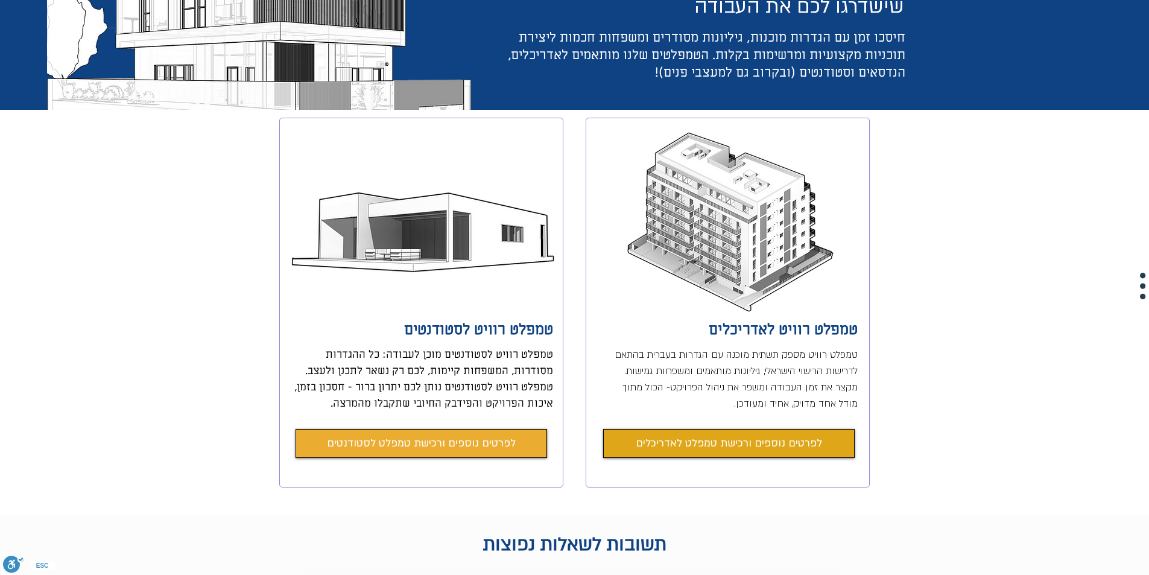
click at [480, 443] on span "לפרטים נוספים ורכישת טמפלט לסטודנטים" at bounding box center [421, 443] width 189 height 17
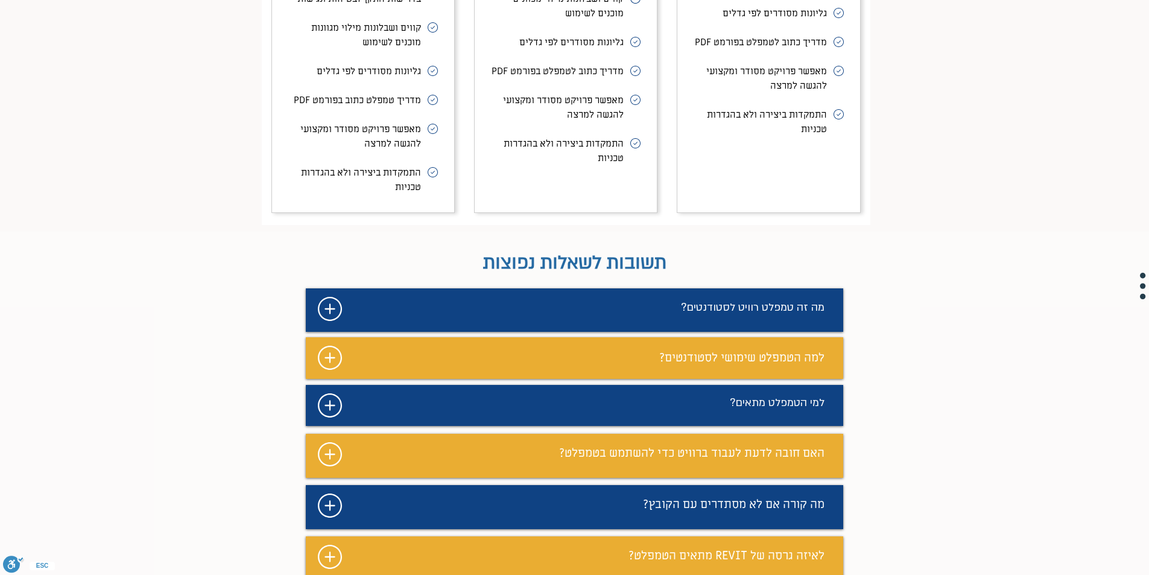
scroll to position [5665, 0]
